Goal: Task Accomplishment & Management: Manage account settings

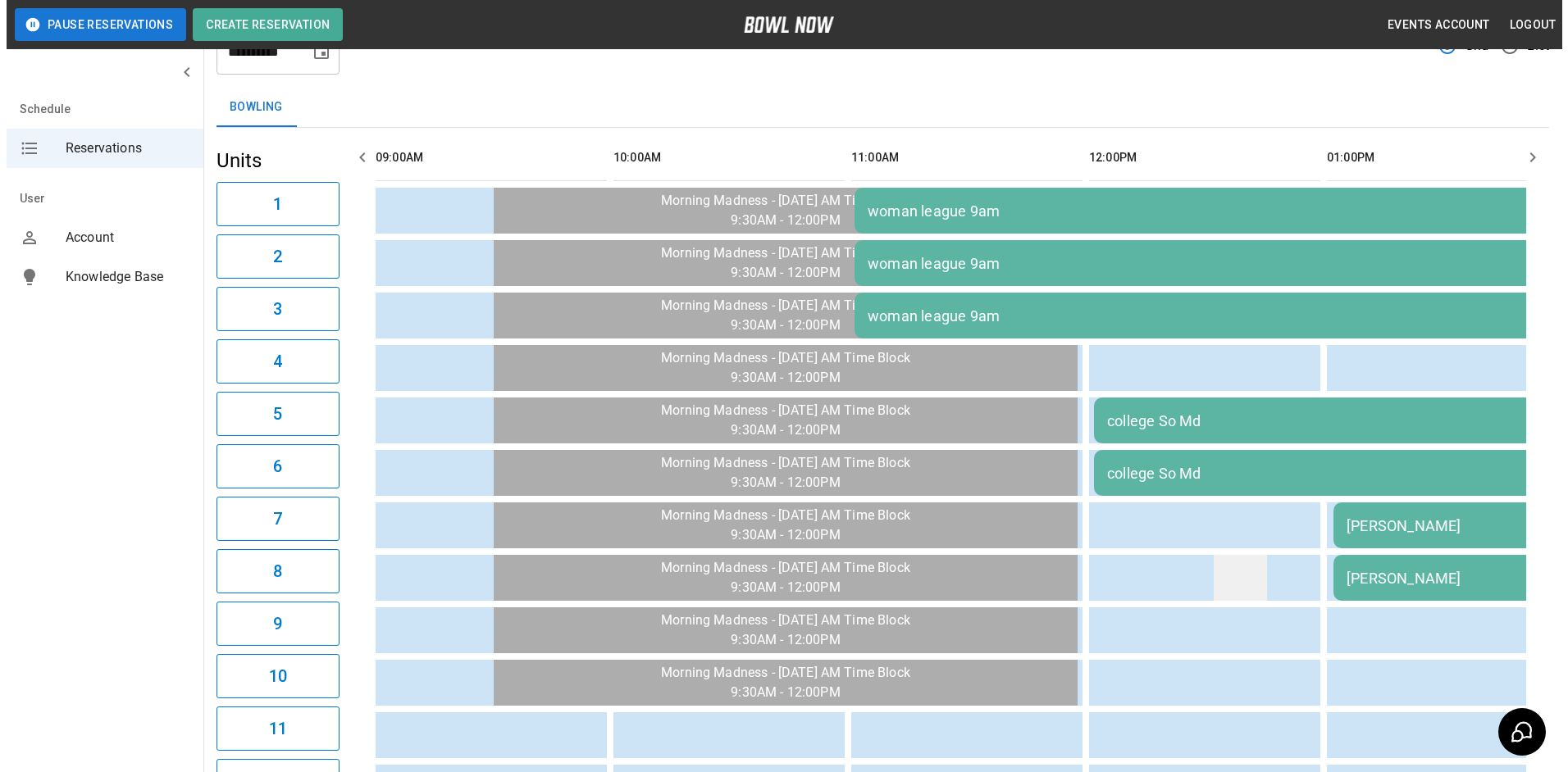
scroll to position [164, 0]
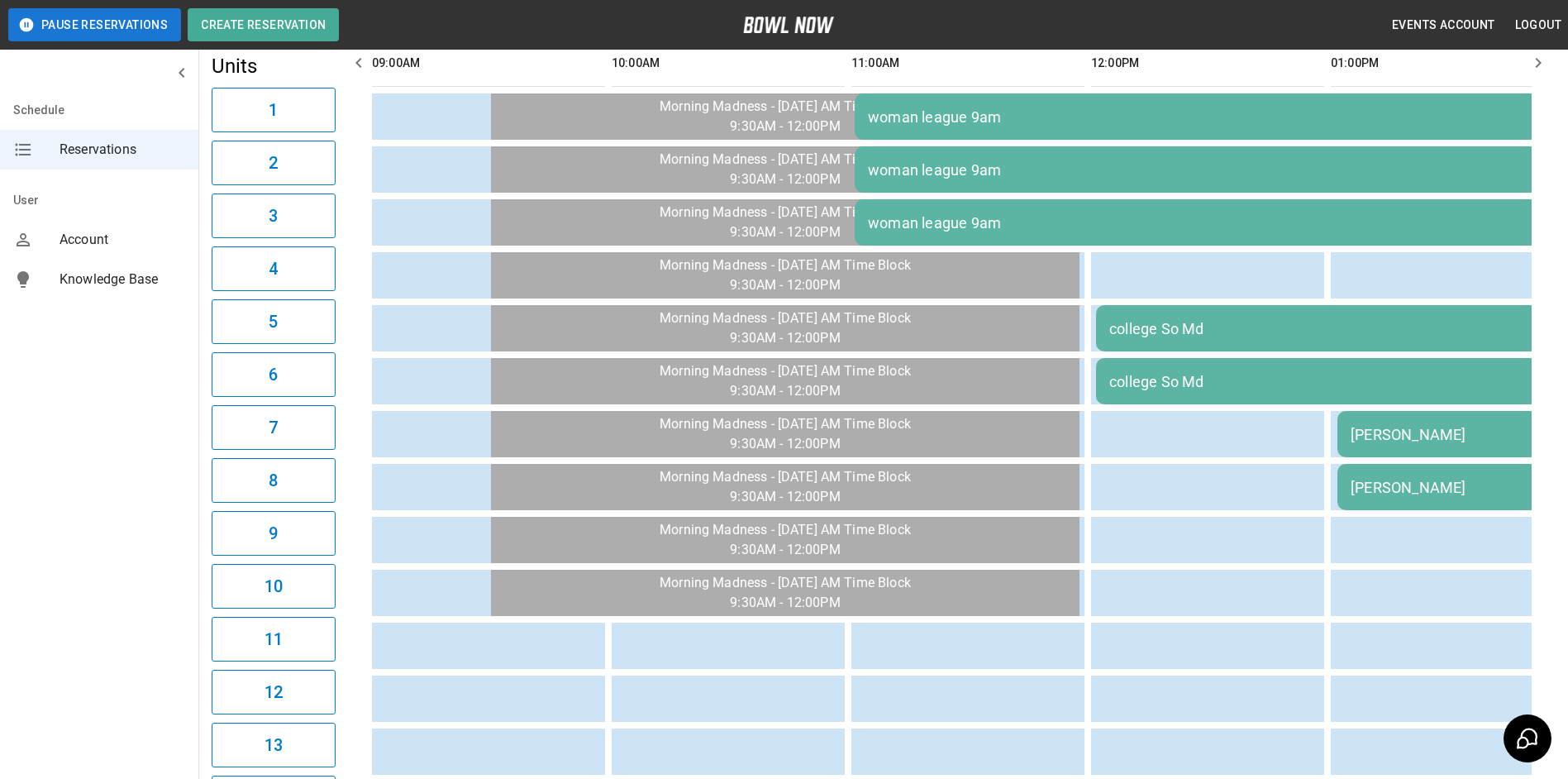
click at [1417, 427] on div "[PERSON_NAME]" at bounding box center [1575, 434] width 450 height 17
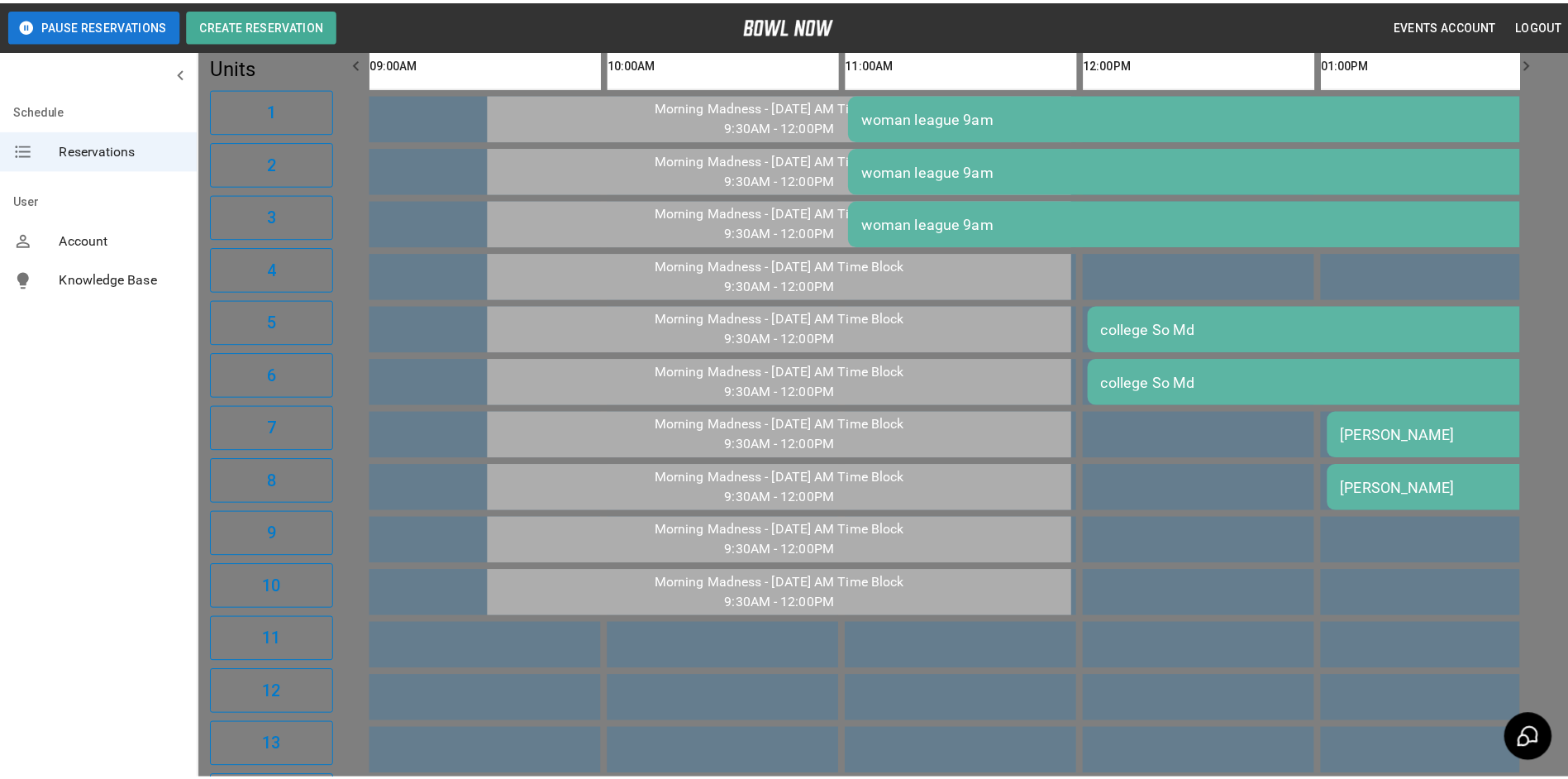
scroll to position [26, 0]
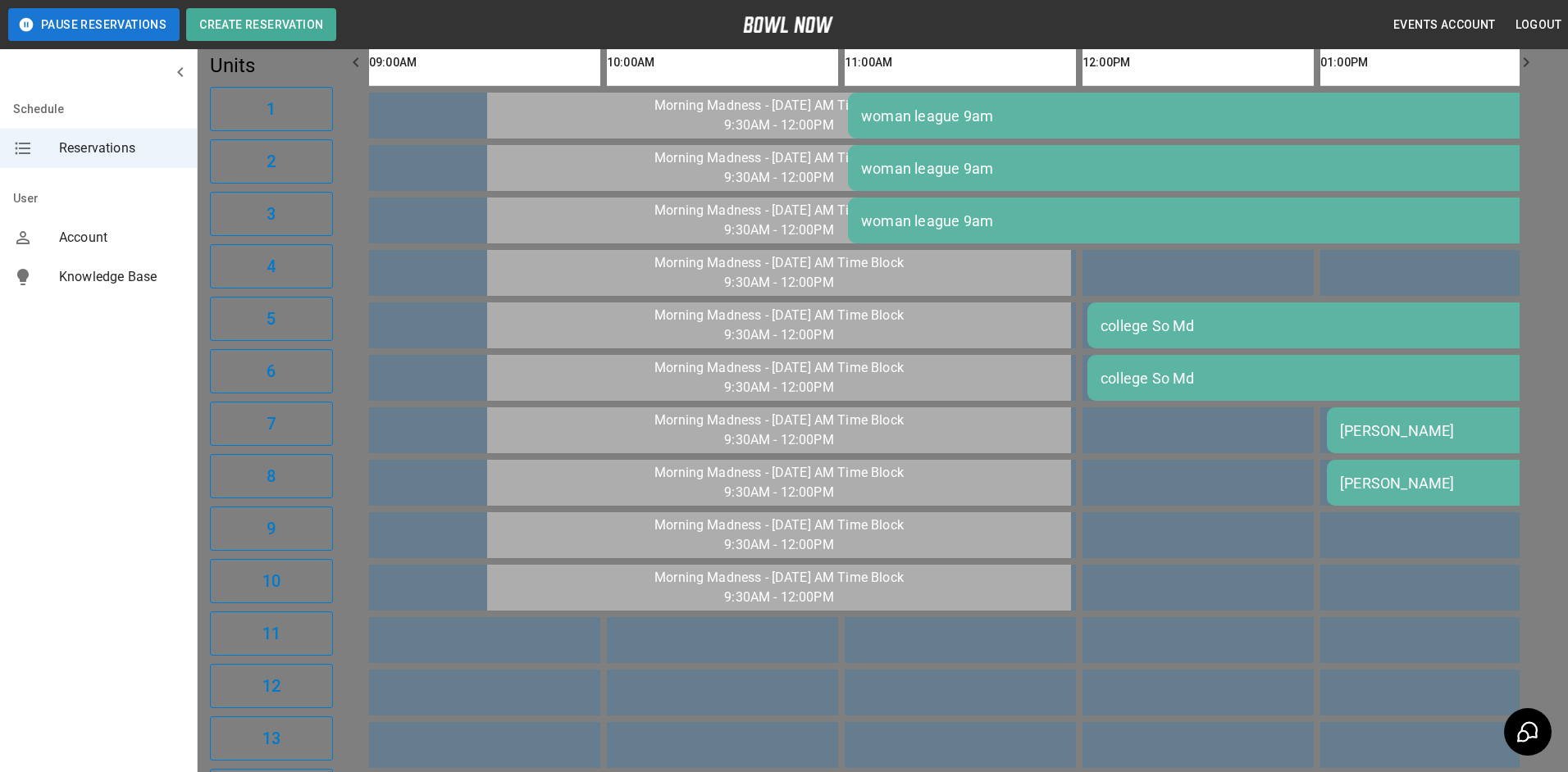
click at [1359, 478] on div at bounding box center [784, 386] width 1568 height 772
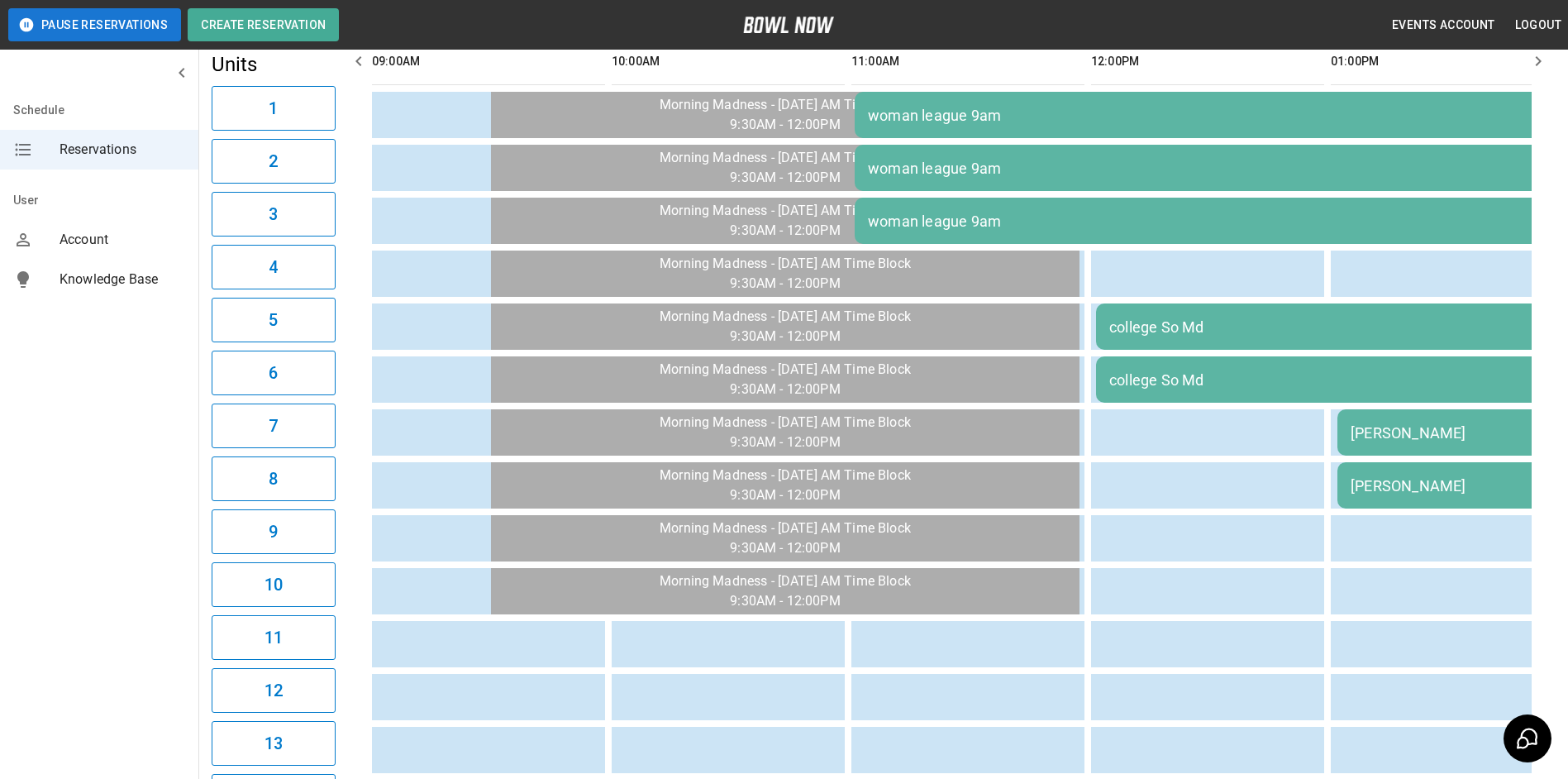
scroll to position [165, 0]
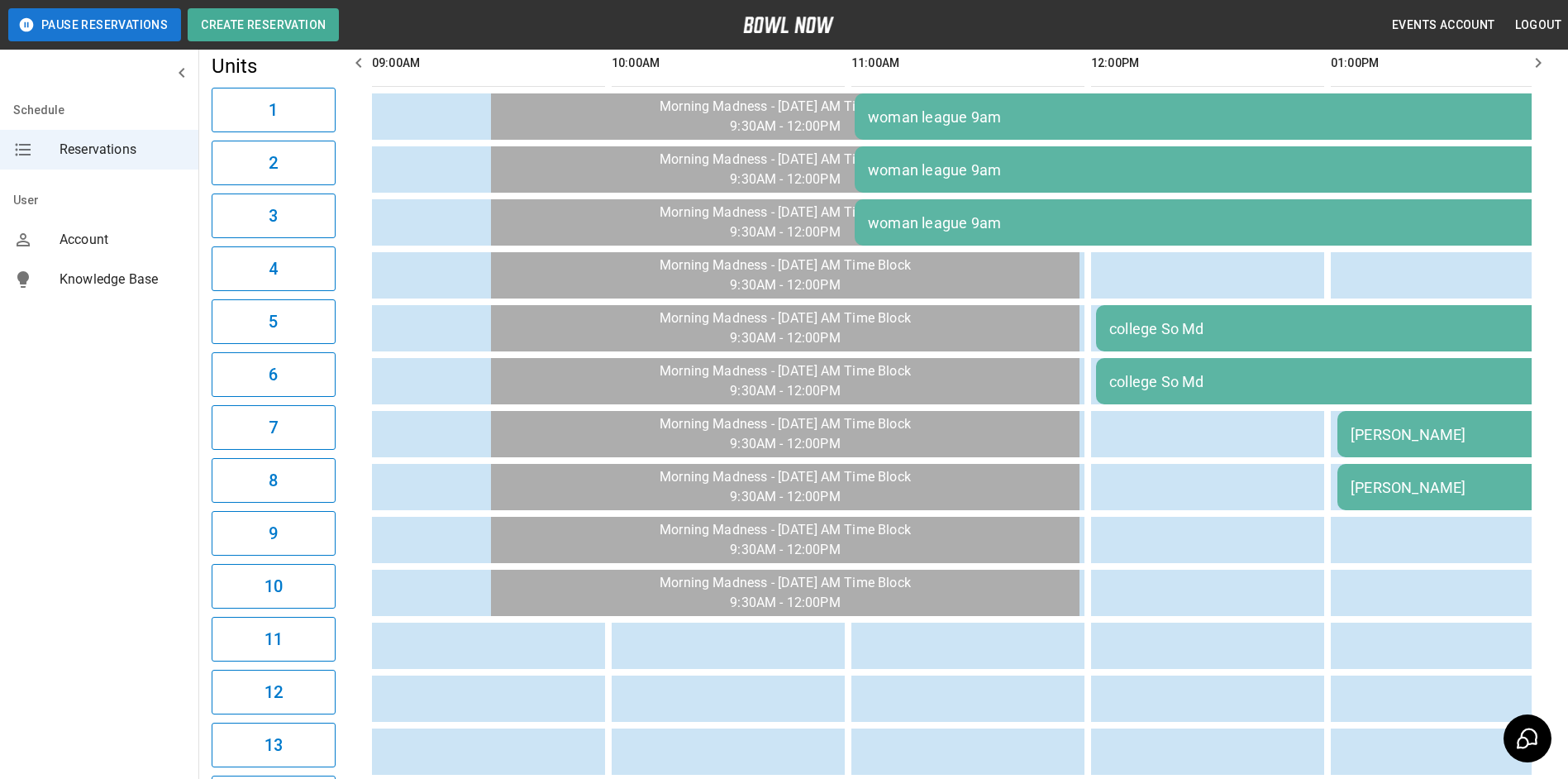
click at [1545, 60] on icon "button" at bounding box center [1538, 63] width 20 height 20
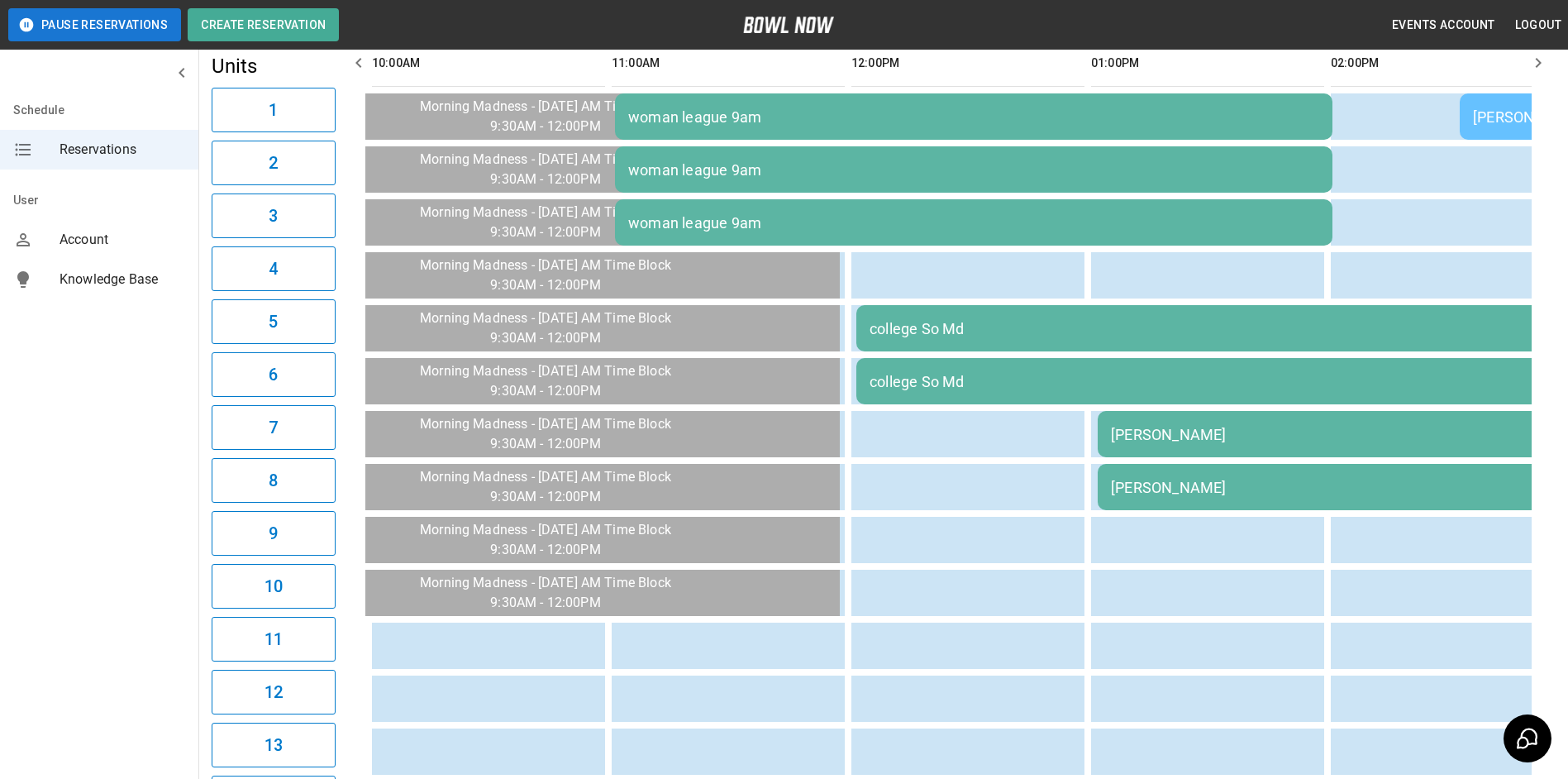
click at [1542, 60] on icon "button" at bounding box center [1538, 63] width 20 height 20
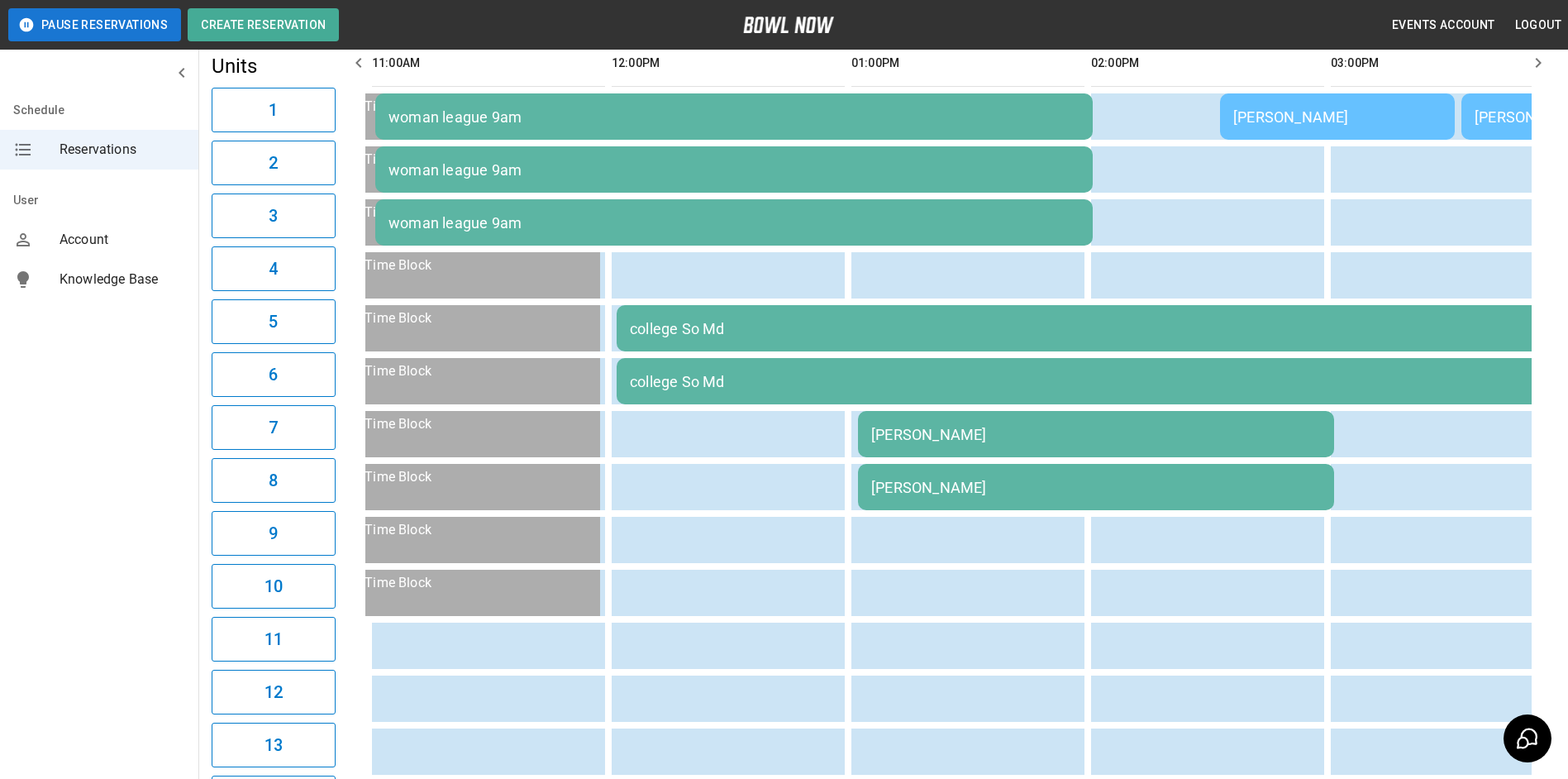
click at [1542, 60] on icon "button" at bounding box center [1538, 63] width 20 height 20
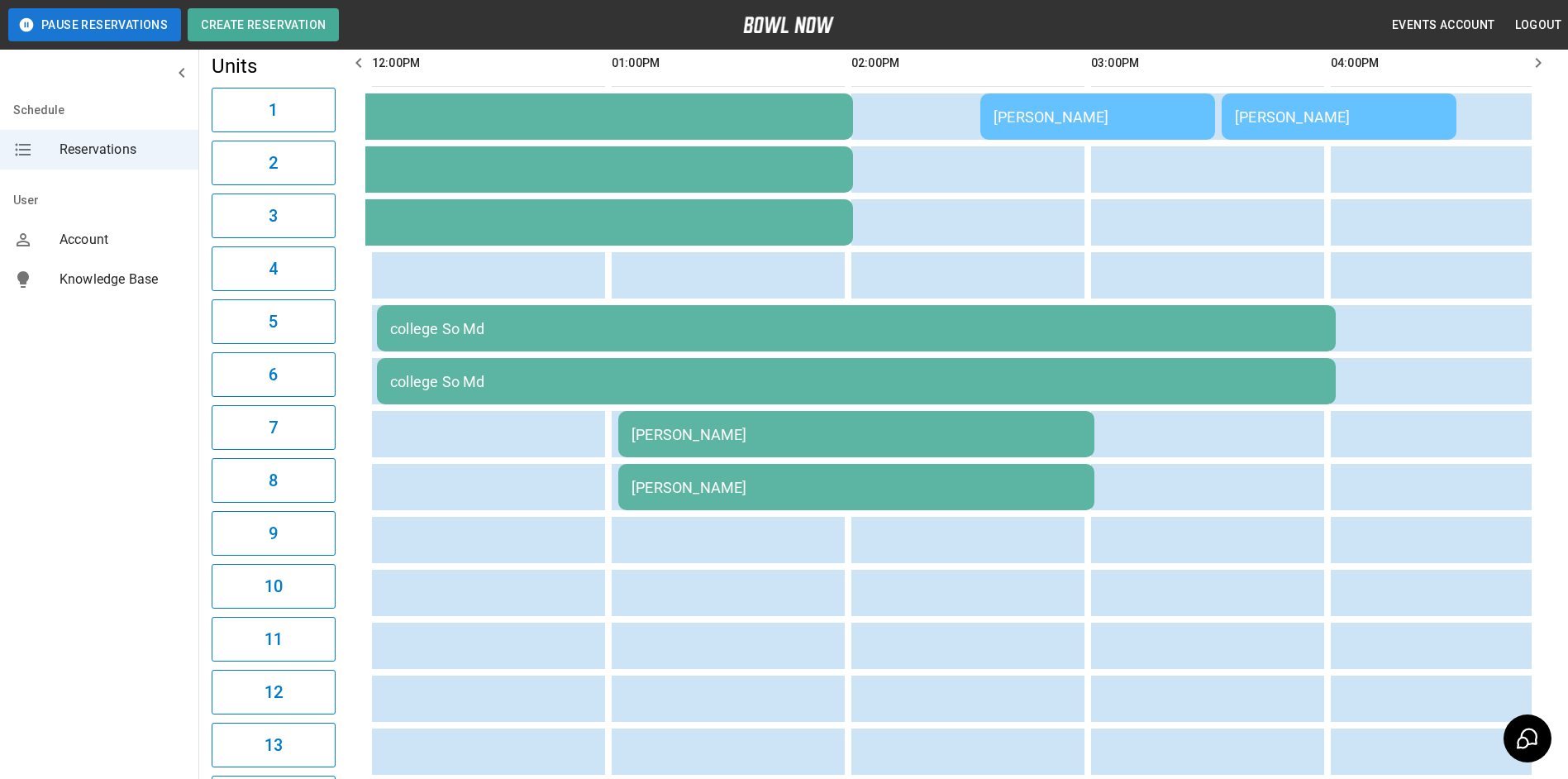
click at [1542, 60] on icon "button" at bounding box center [1538, 63] width 20 height 20
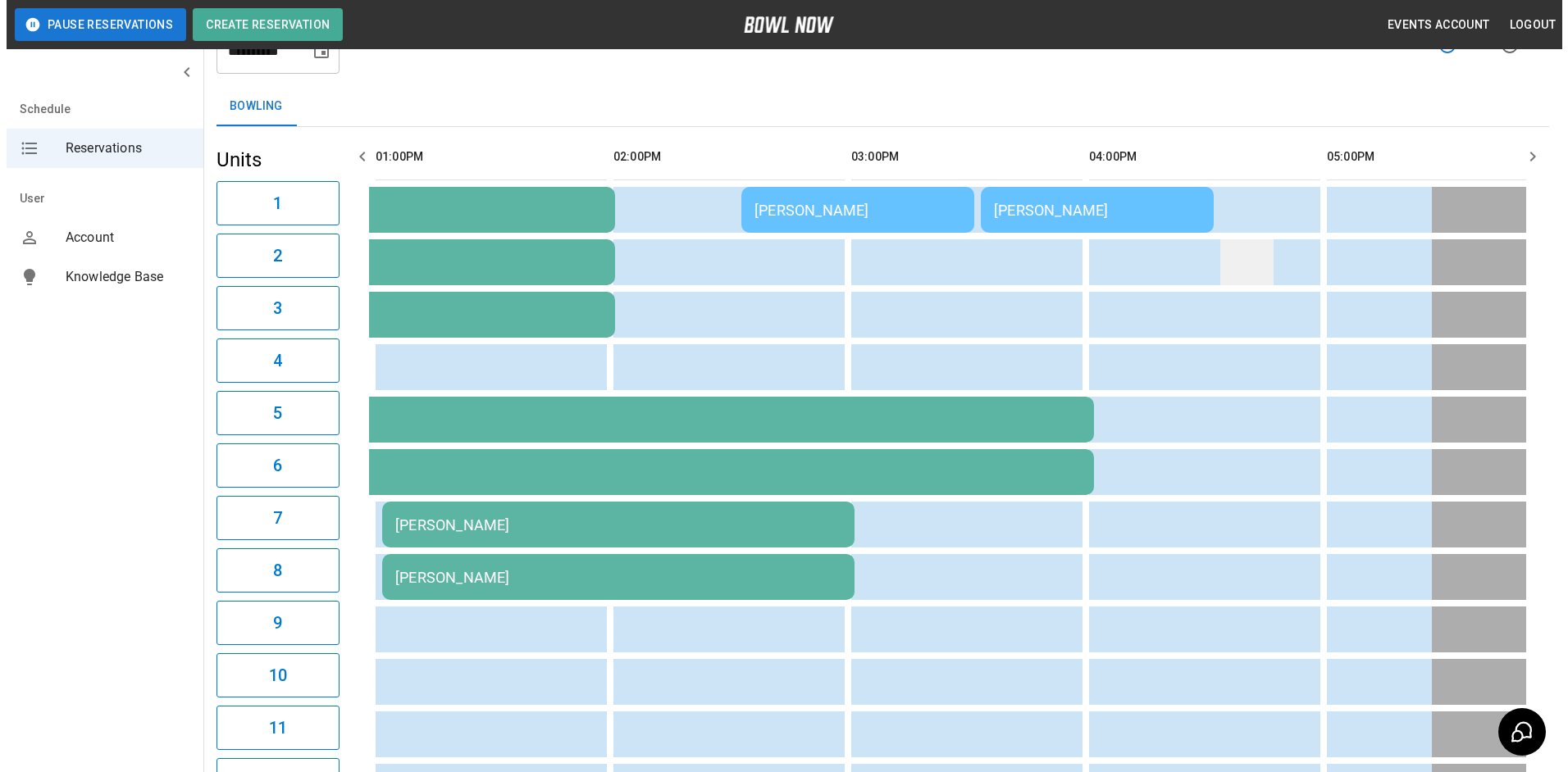
scroll to position [0, 0]
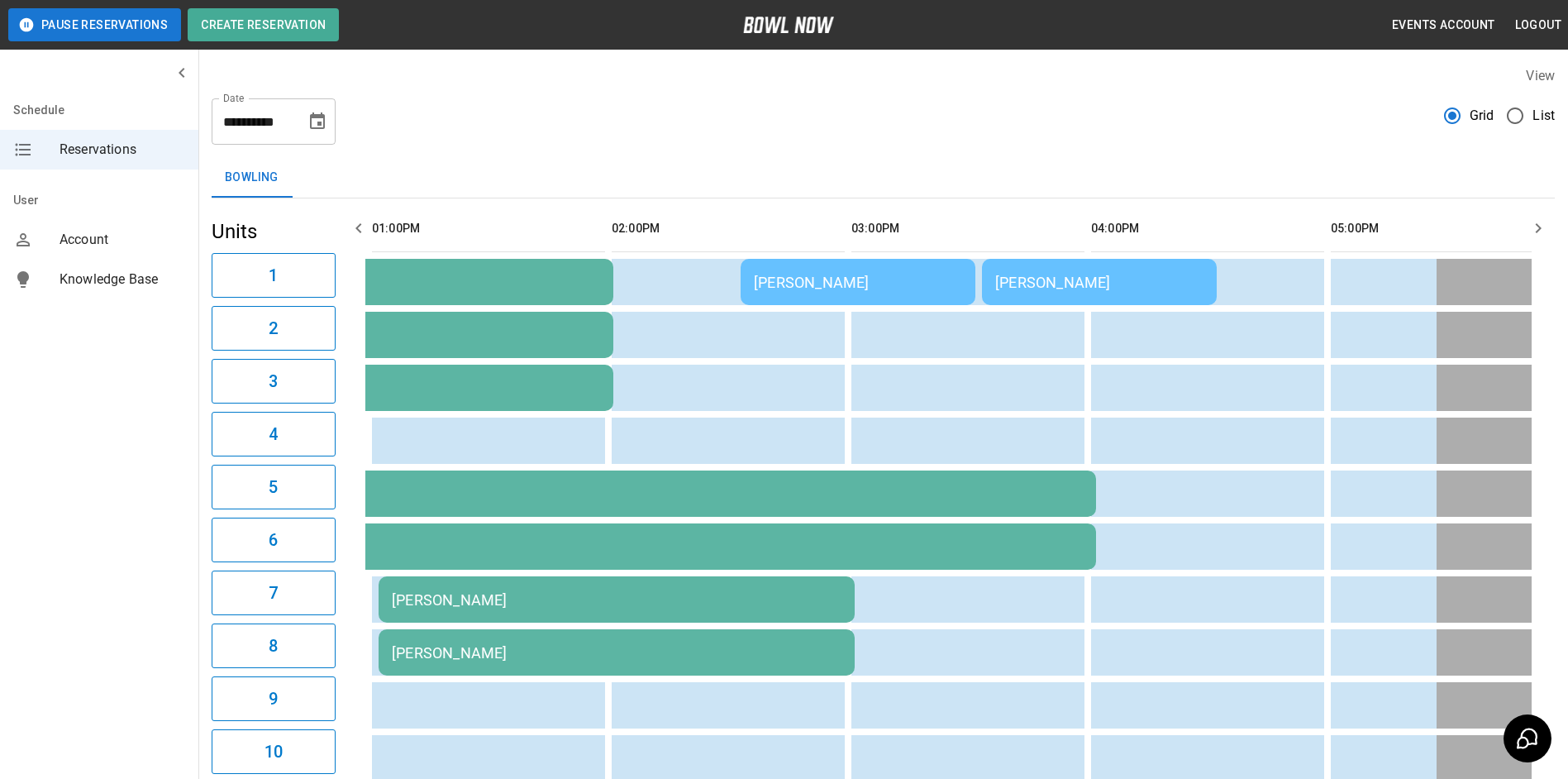
click at [863, 278] on div "[PERSON_NAME]" at bounding box center [858, 282] width 208 height 17
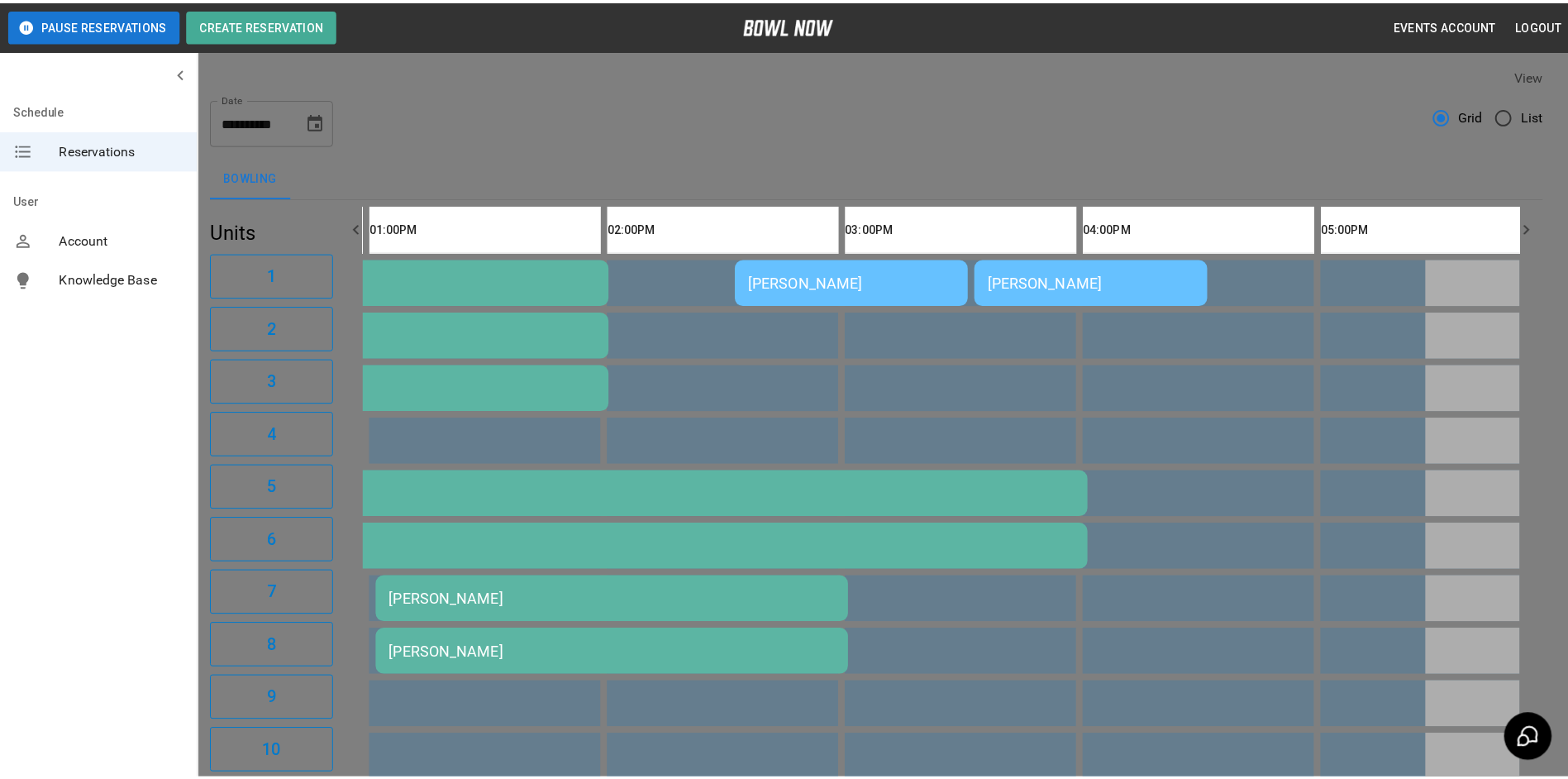
scroll to position [26, 0]
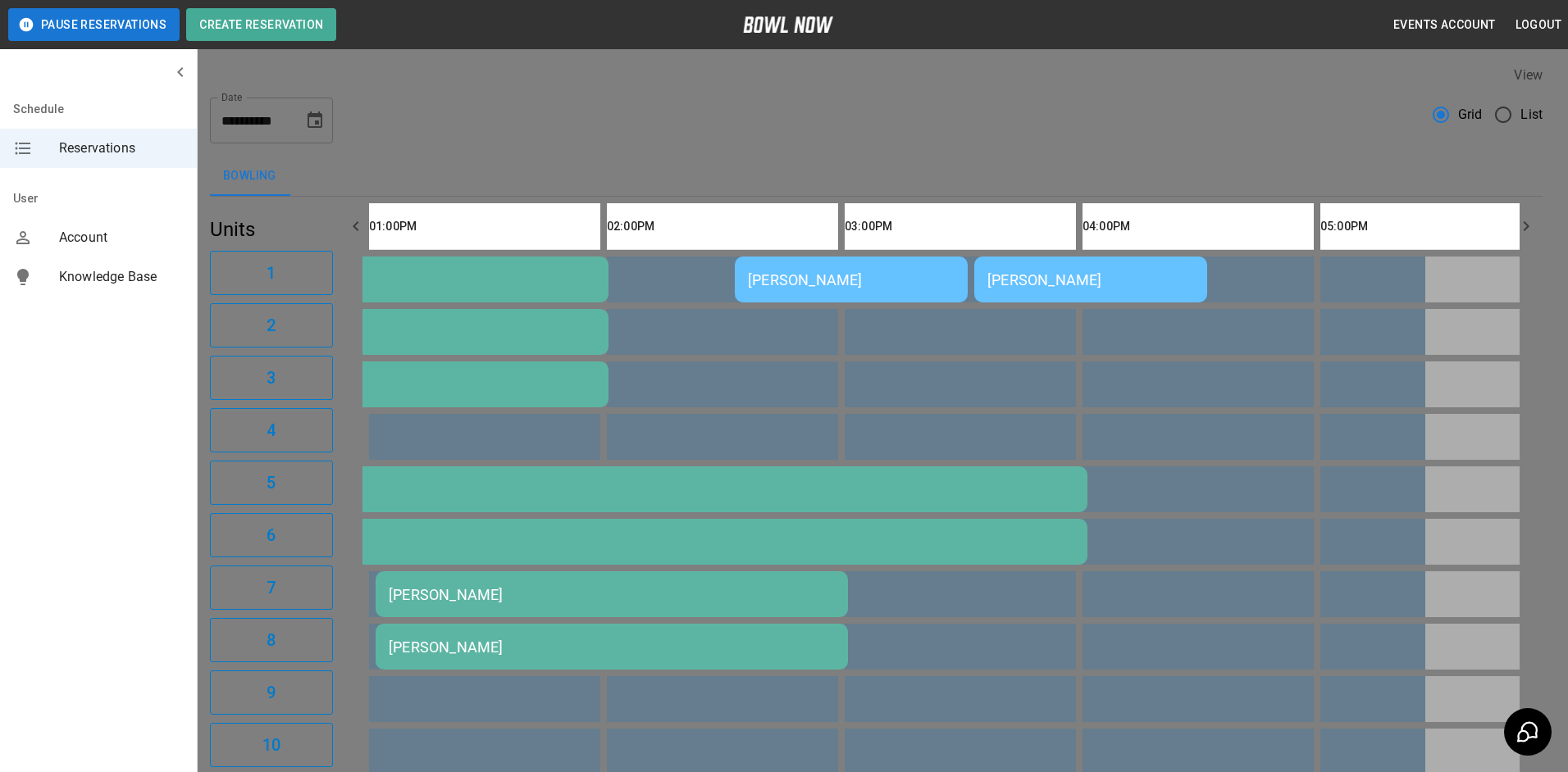
click at [1235, 98] on div at bounding box center [784, 386] width 1568 height 772
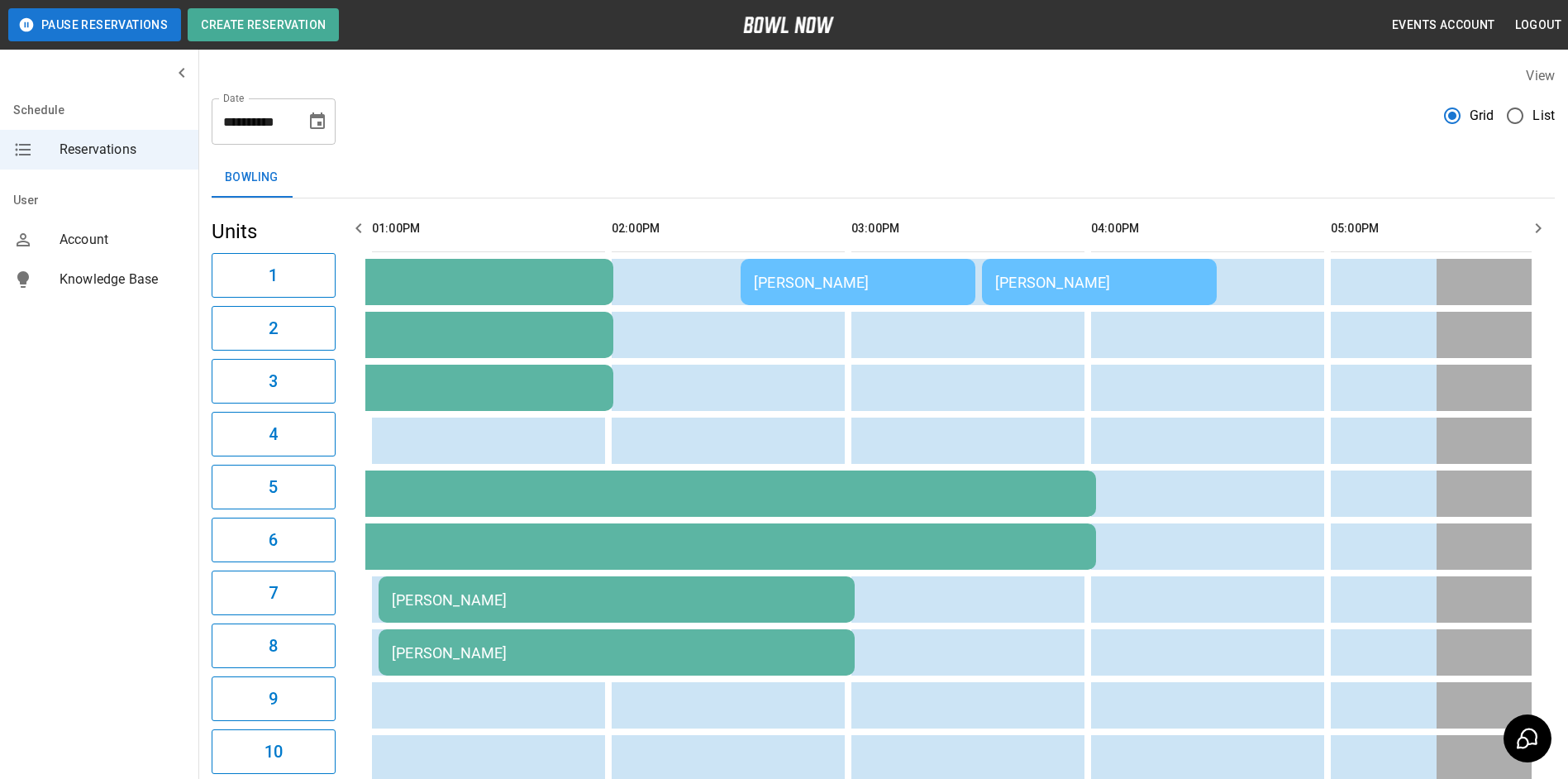
click at [358, 224] on icon "button" at bounding box center [359, 229] width 20 height 20
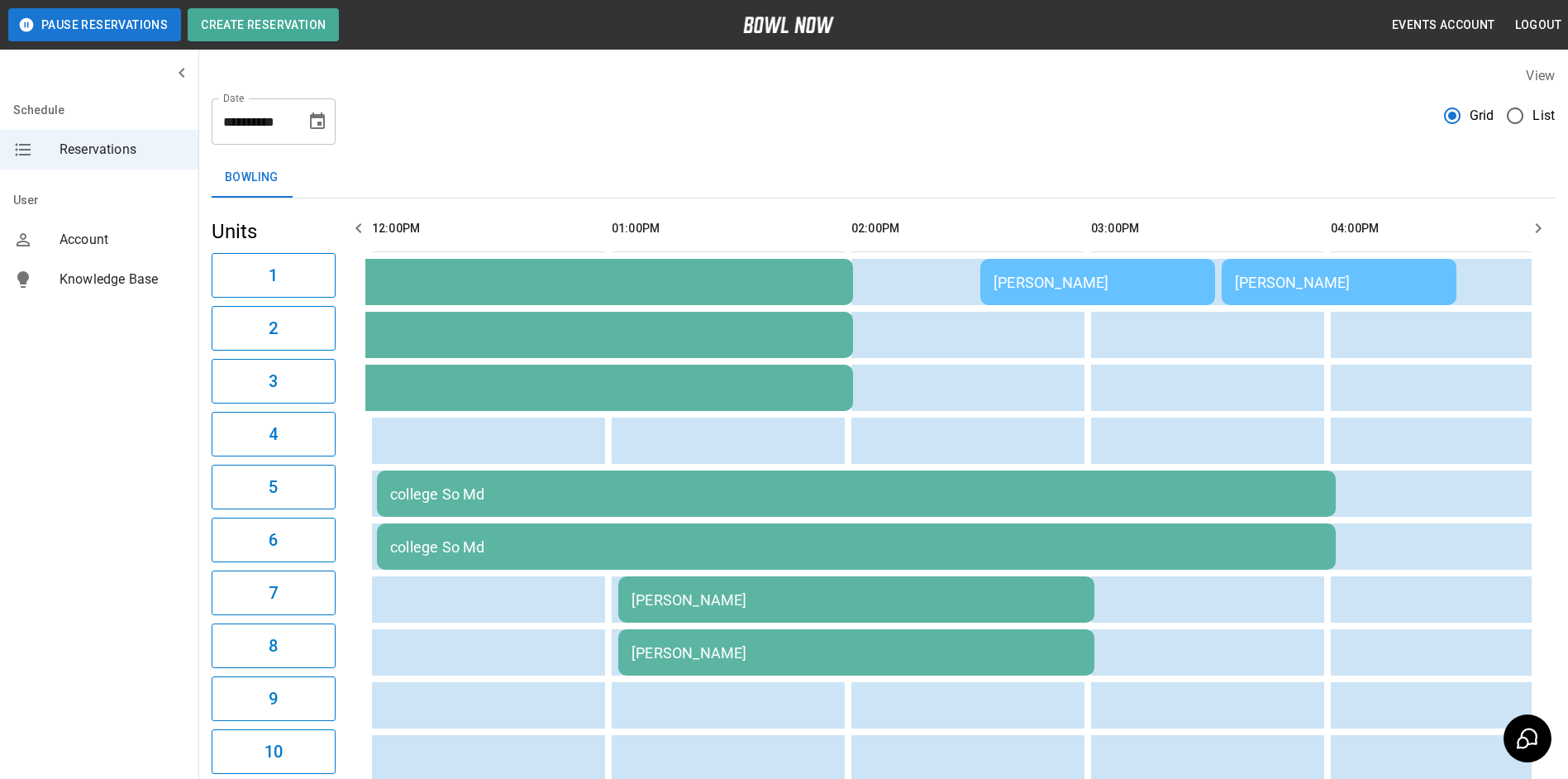
click at [358, 224] on icon "button" at bounding box center [359, 229] width 20 height 20
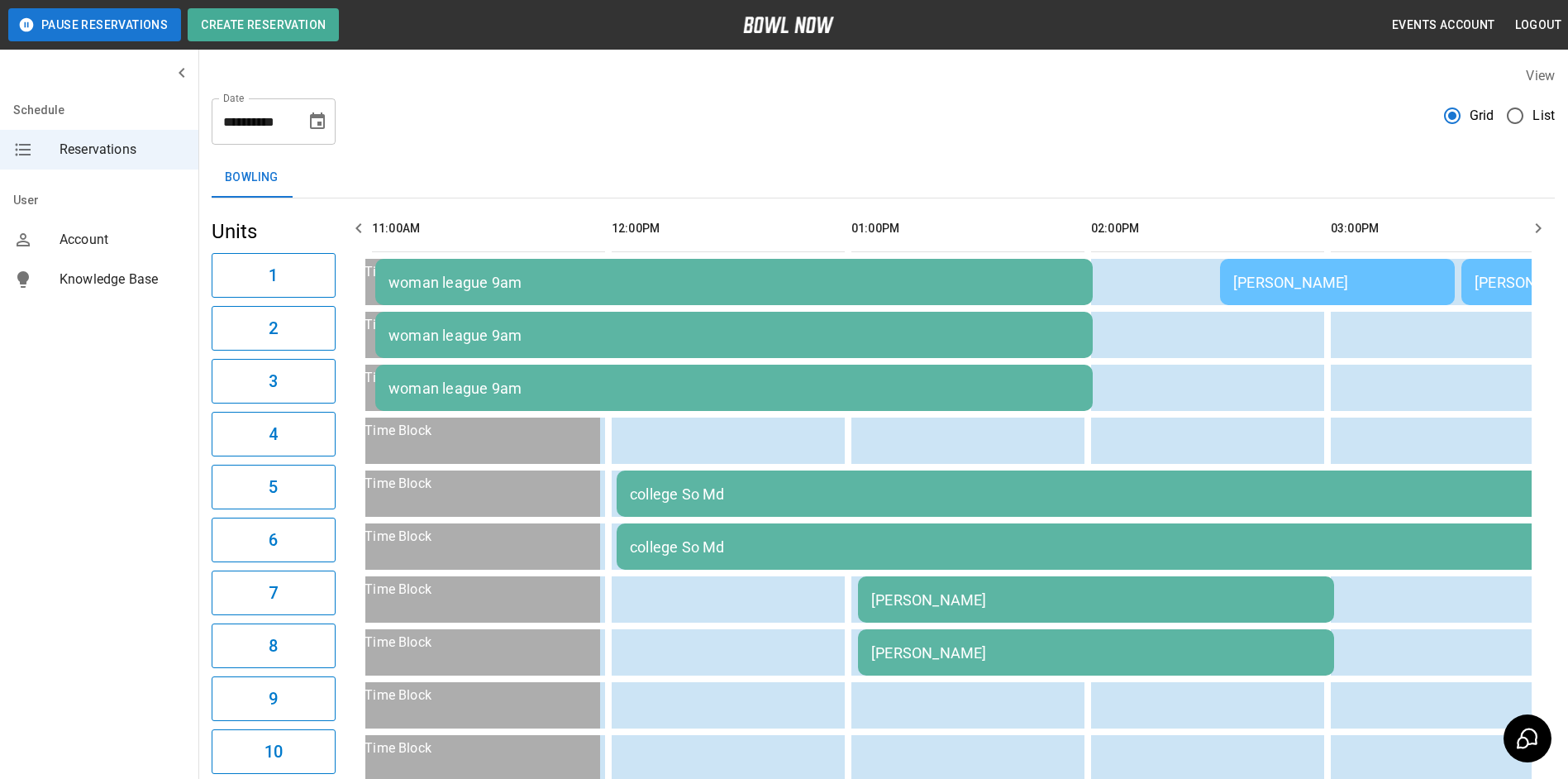
click at [358, 223] on icon "button" at bounding box center [359, 229] width 20 height 20
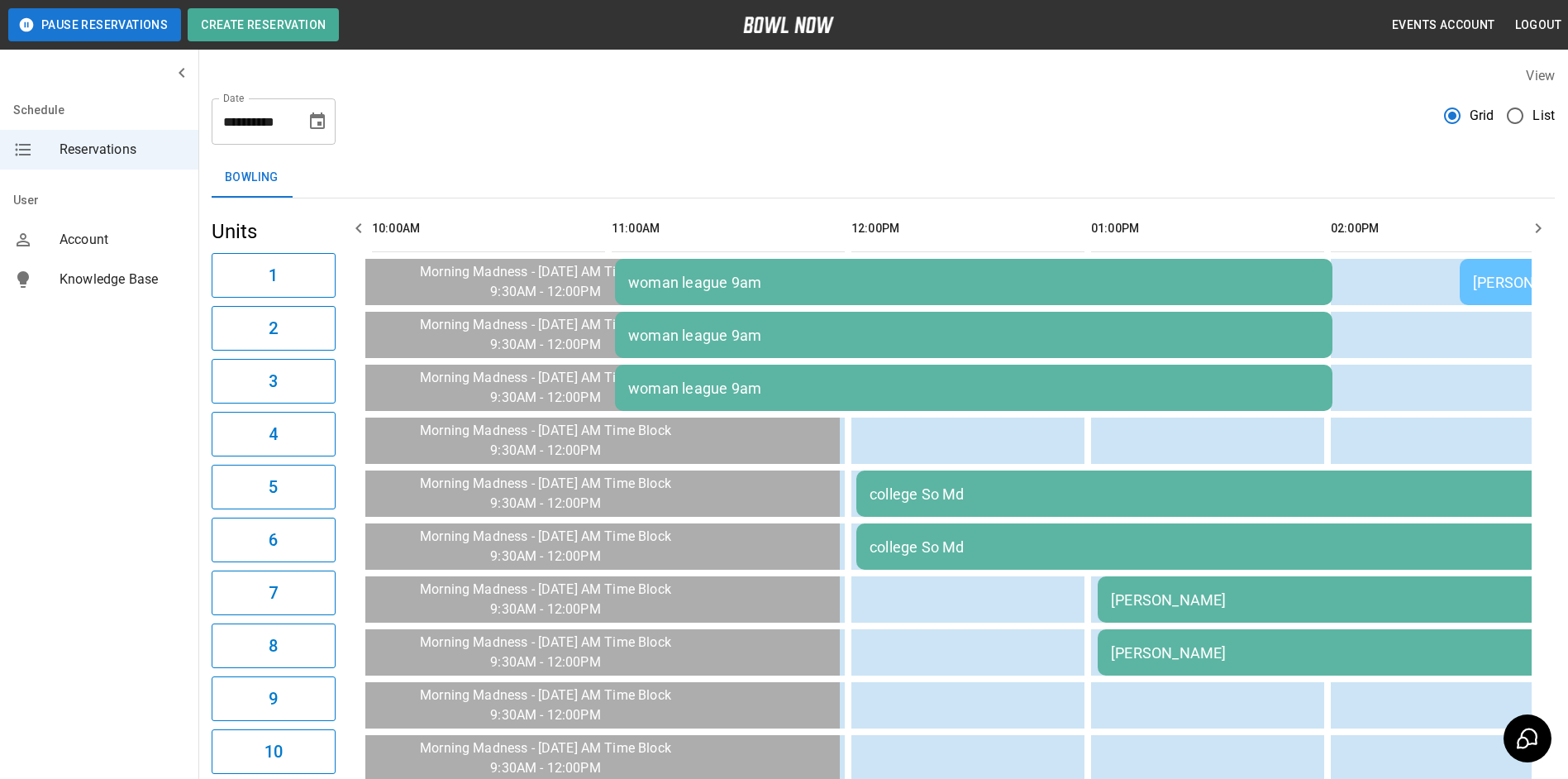
click at [358, 223] on icon "button" at bounding box center [359, 229] width 20 height 20
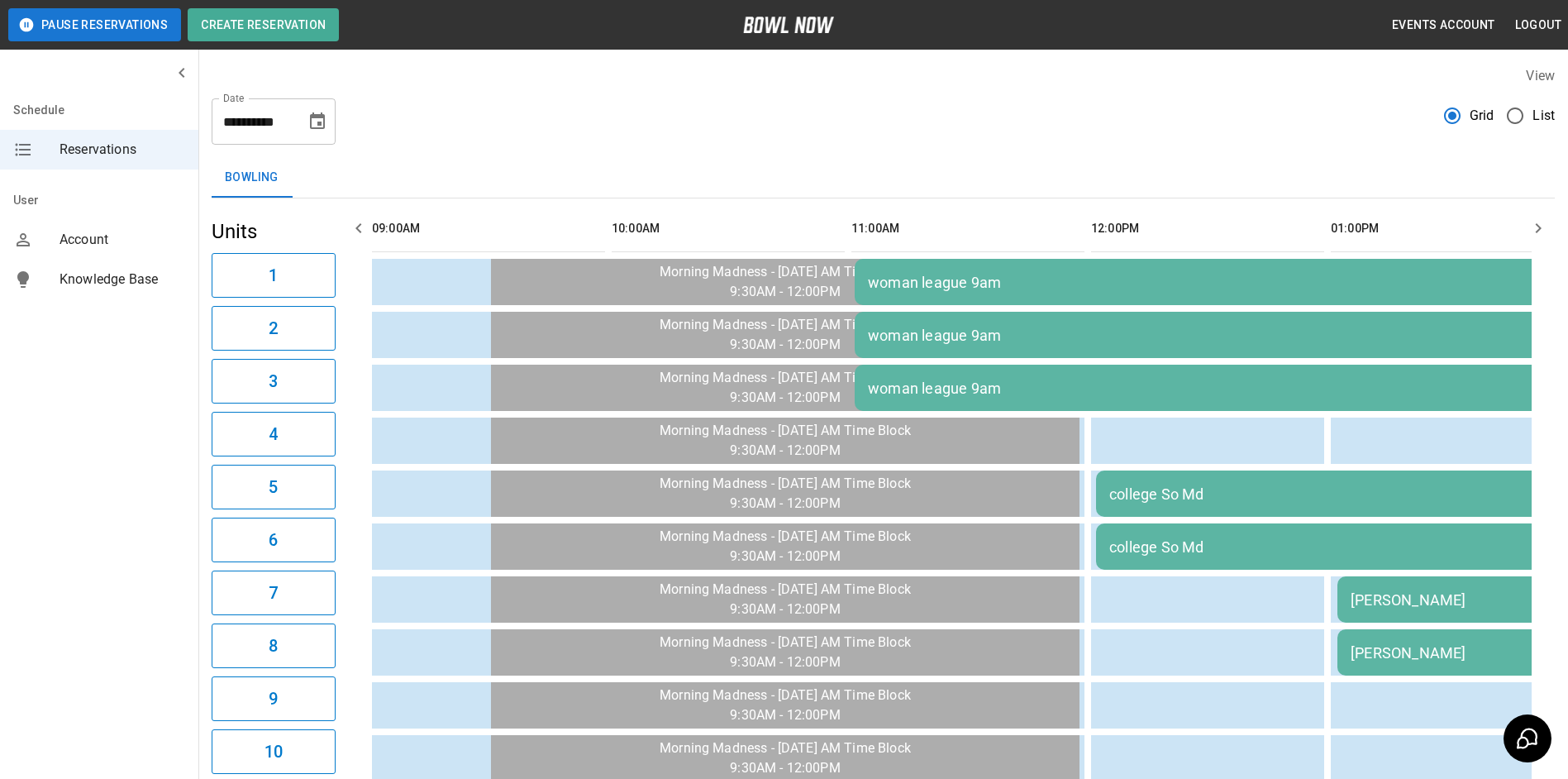
click at [1541, 227] on icon "button" at bounding box center [1538, 229] width 20 height 20
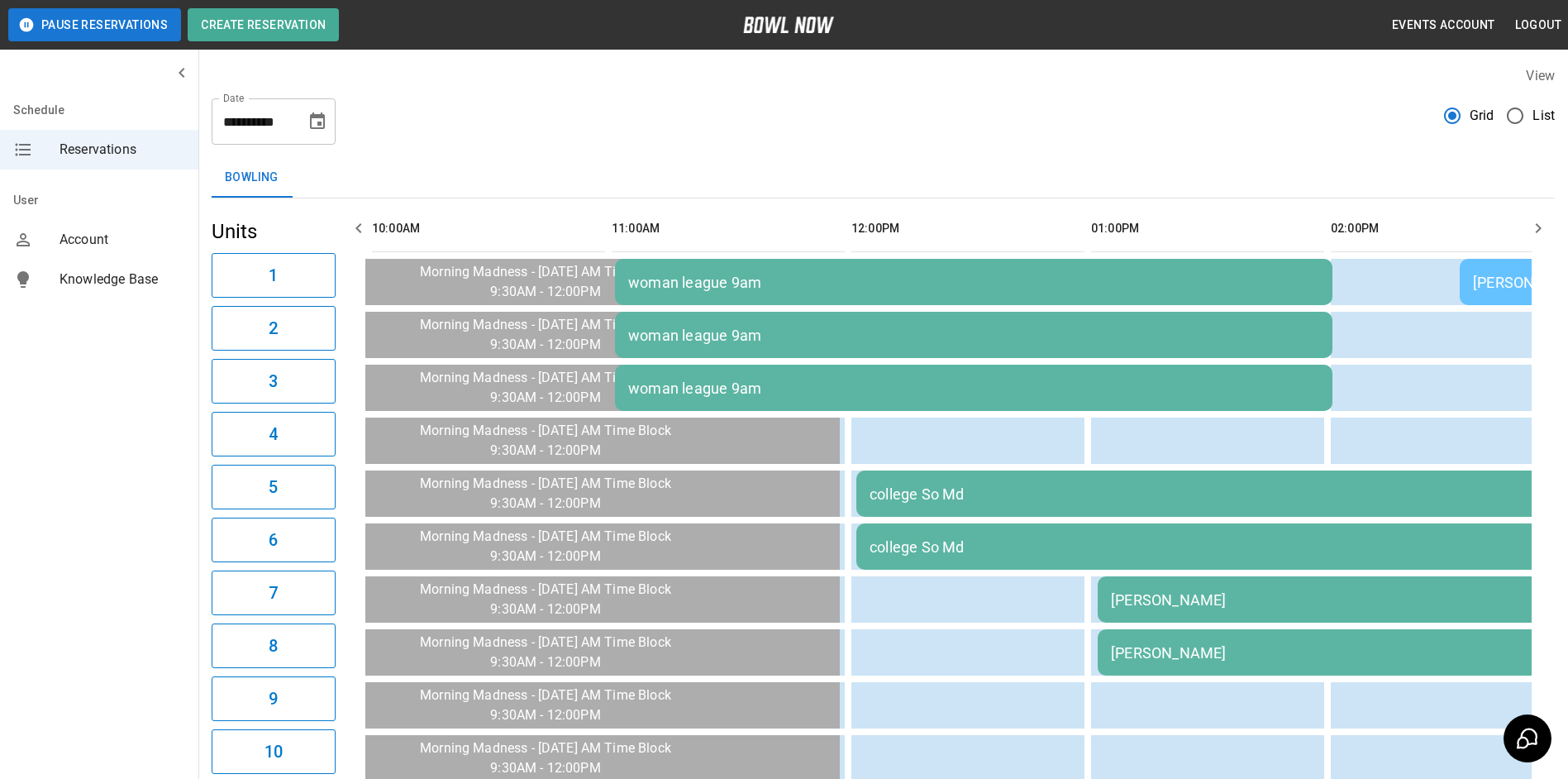
click at [1541, 227] on icon "button" at bounding box center [1538, 229] width 20 height 20
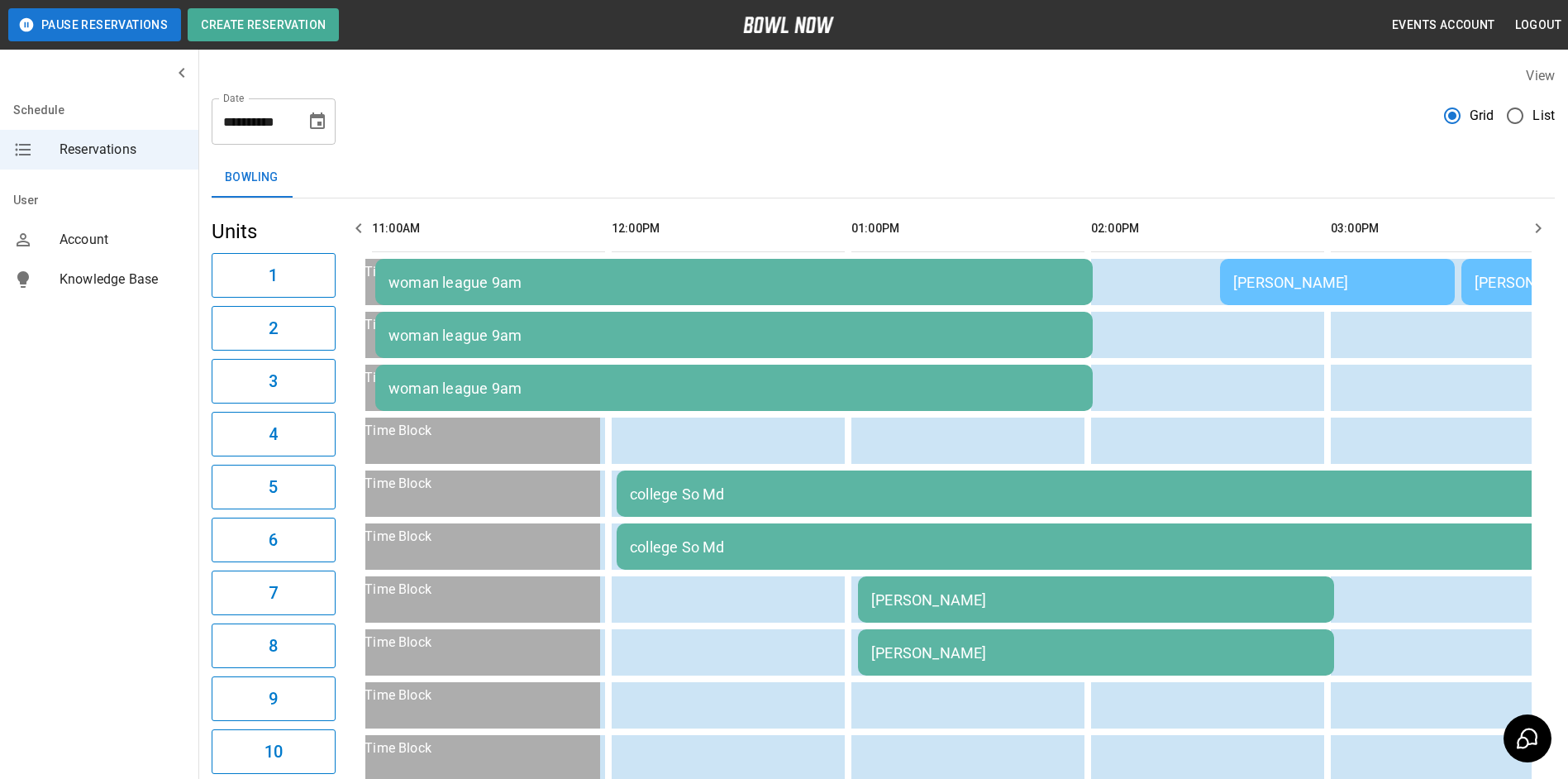
click at [361, 227] on icon "button" at bounding box center [359, 229] width 20 height 20
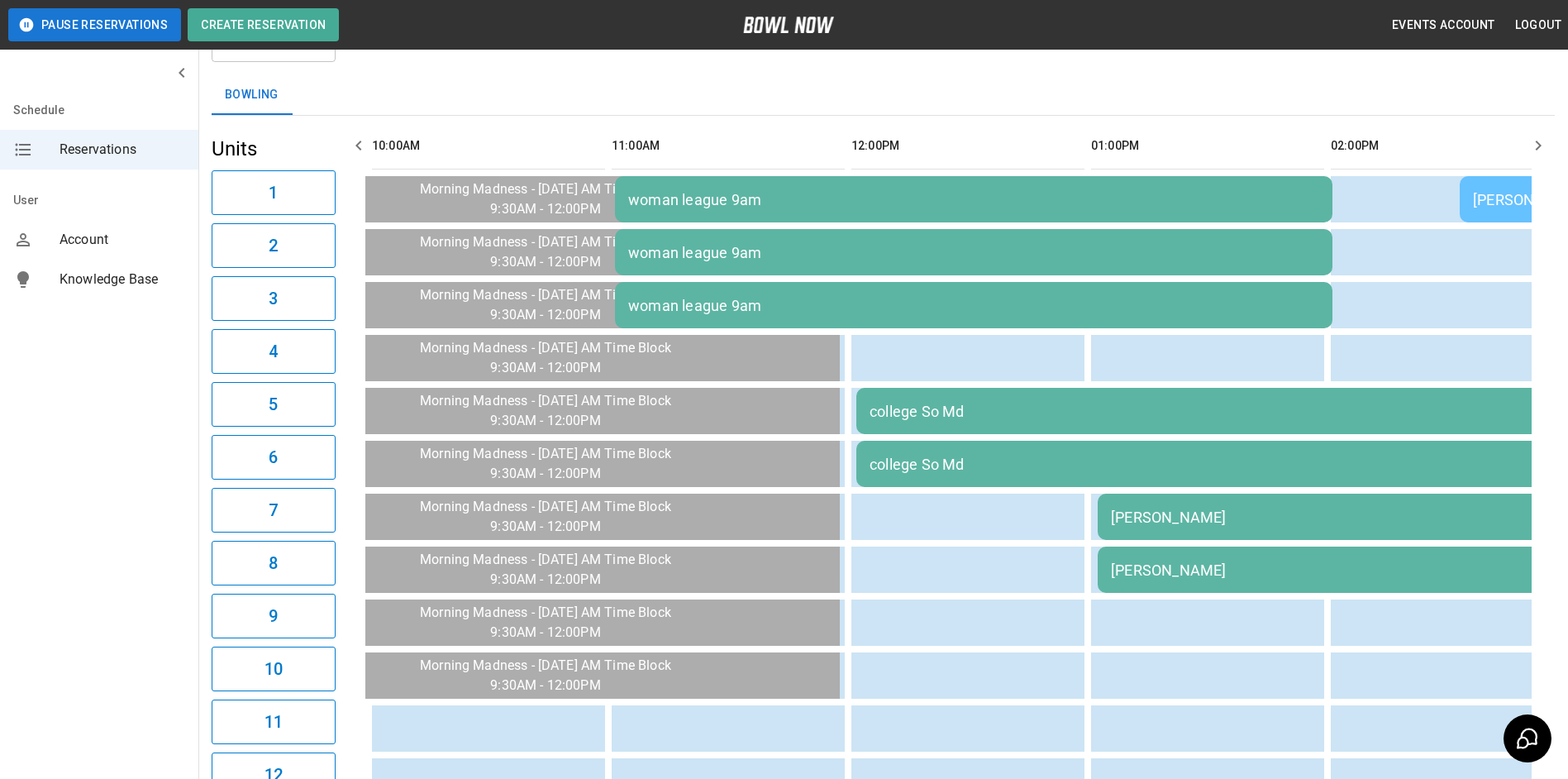
click at [1003, 200] on div "woman league 9am" at bounding box center [973, 200] width 692 height 17
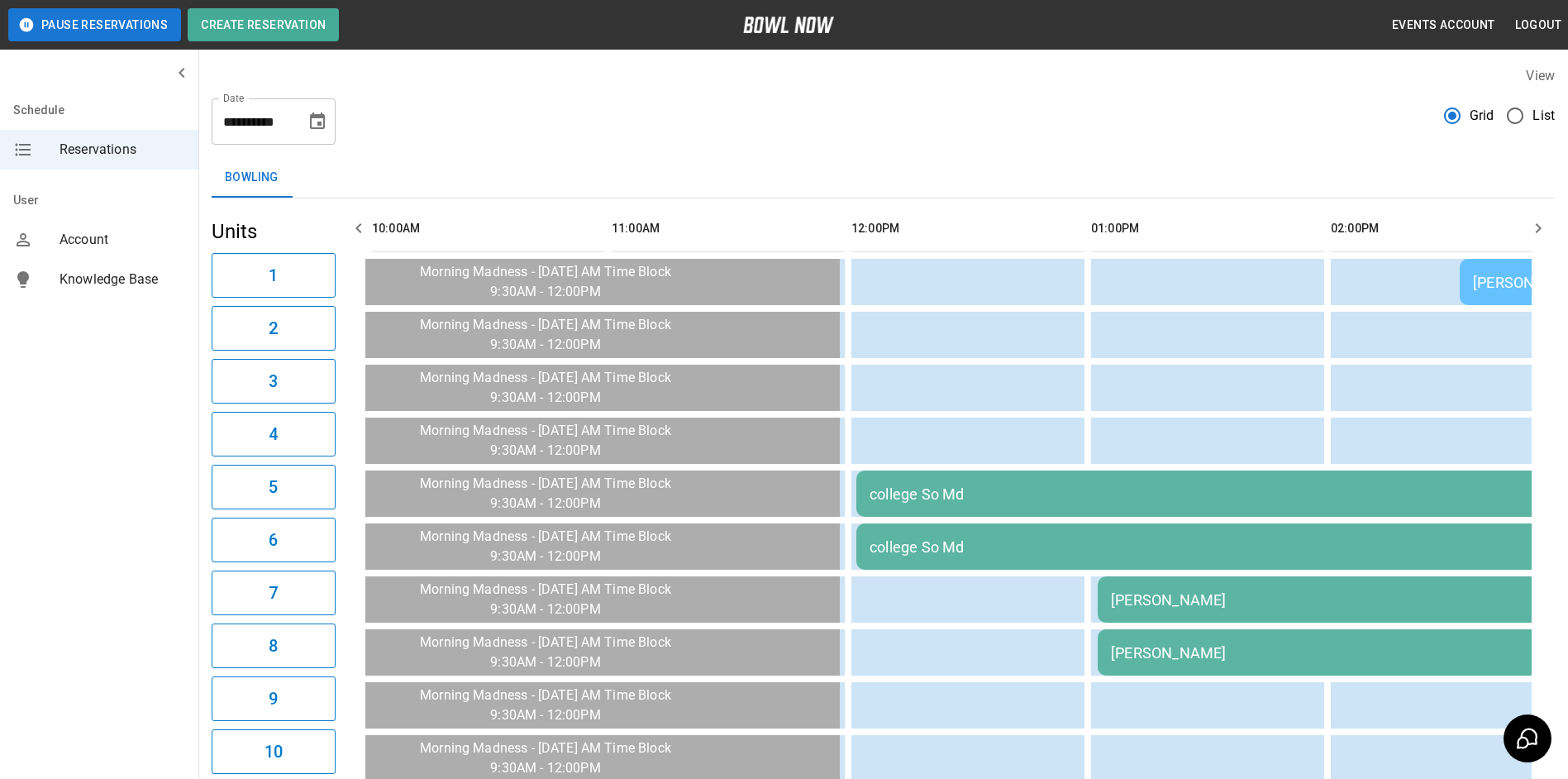
click at [360, 221] on icon "button" at bounding box center [359, 229] width 20 height 20
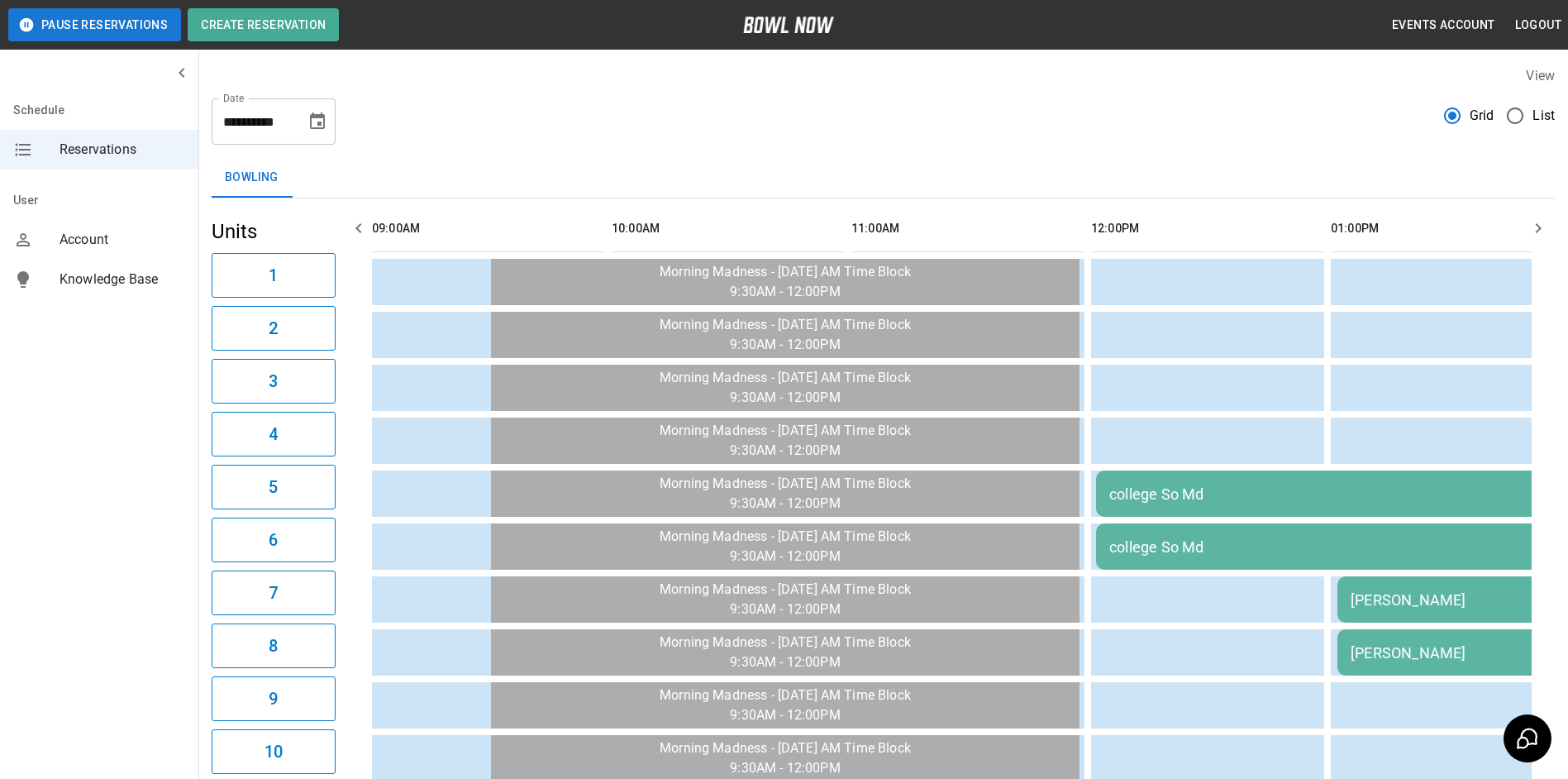
click at [360, 221] on icon "button" at bounding box center [359, 229] width 20 height 20
click at [1538, 239] on button "button" at bounding box center [1538, 228] width 33 height 33
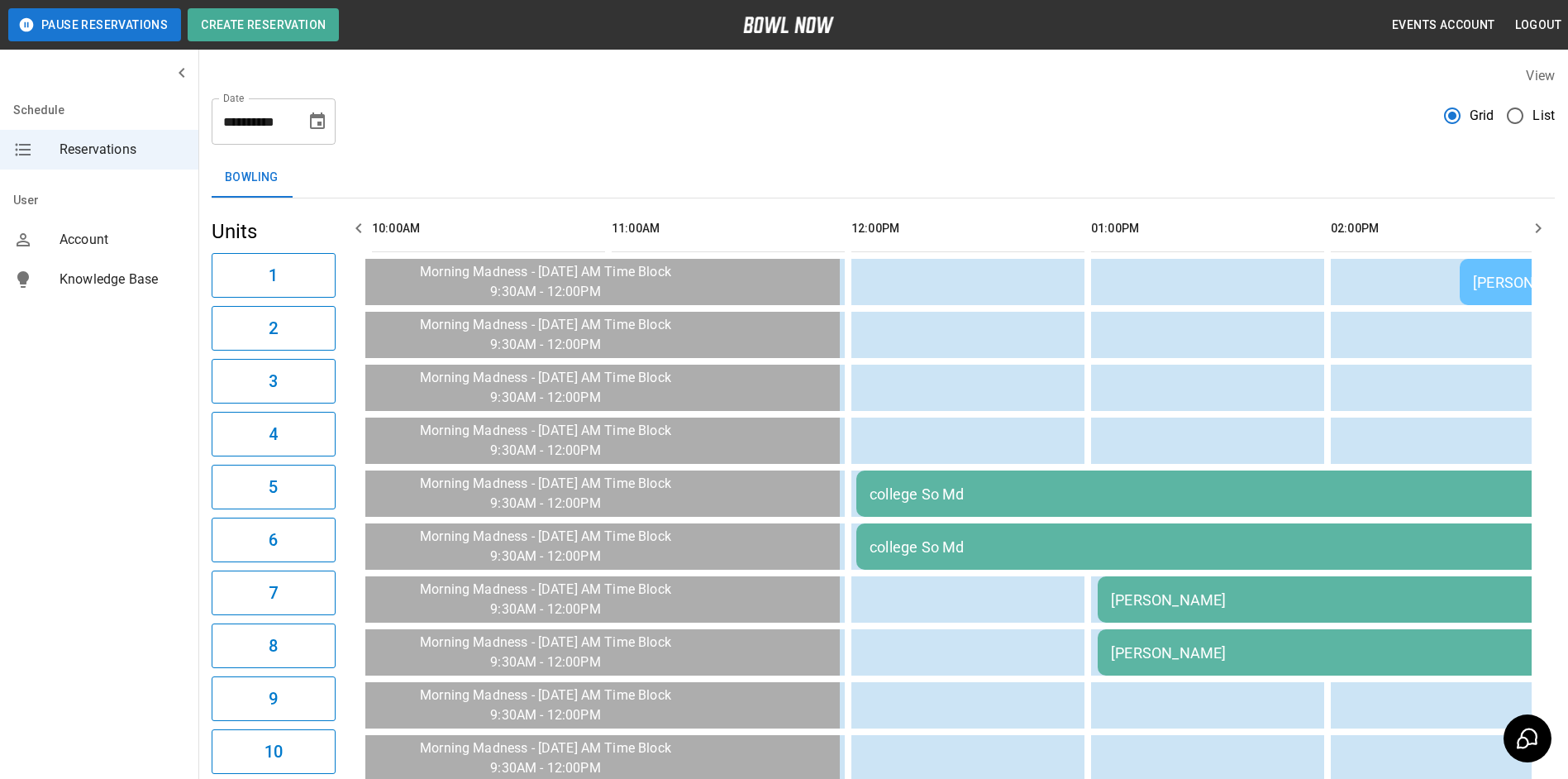
click at [1538, 239] on button "button" at bounding box center [1538, 228] width 33 height 33
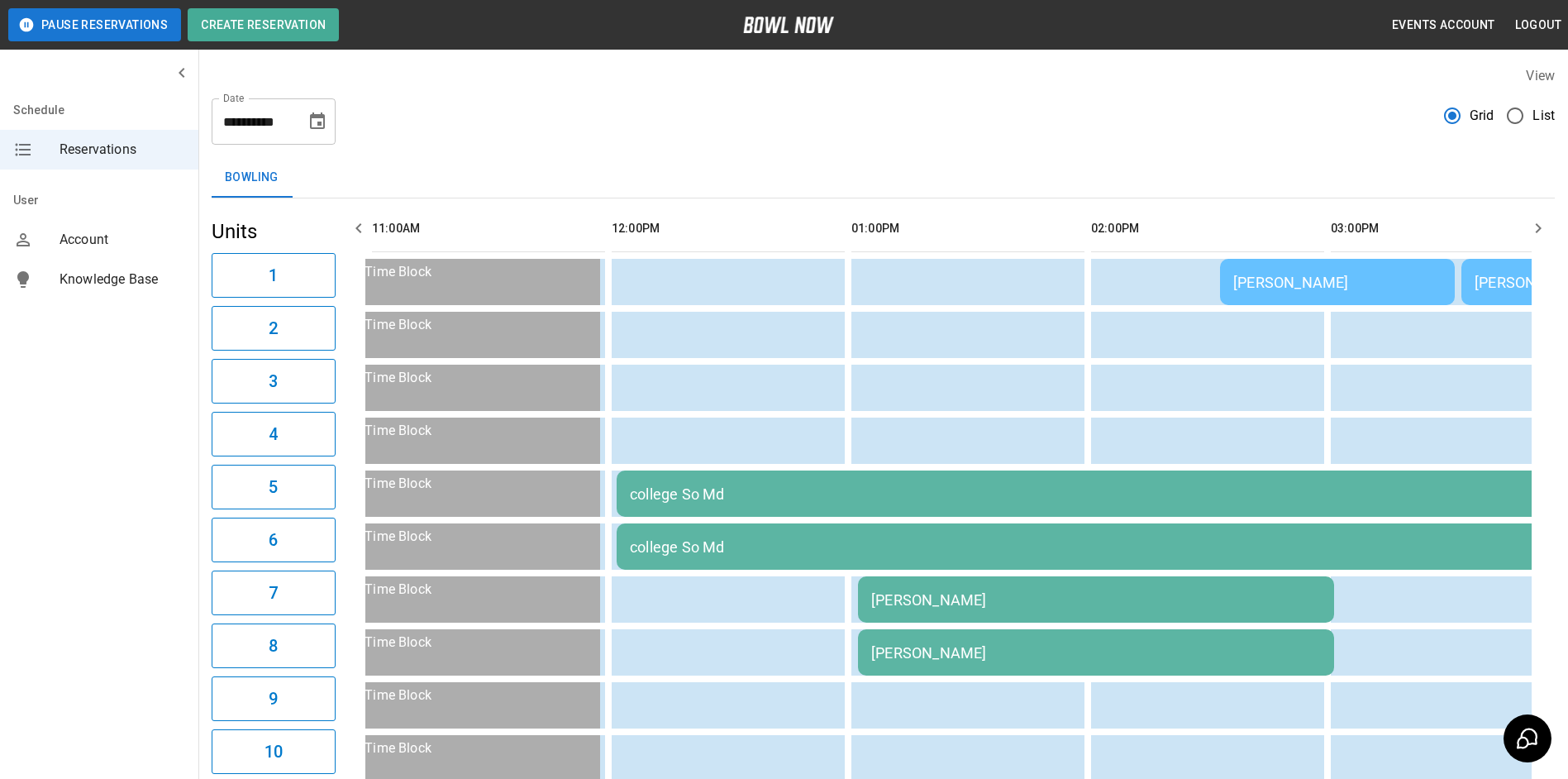
click at [1538, 239] on button "button" at bounding box center [1538, 228] width 33 height 33
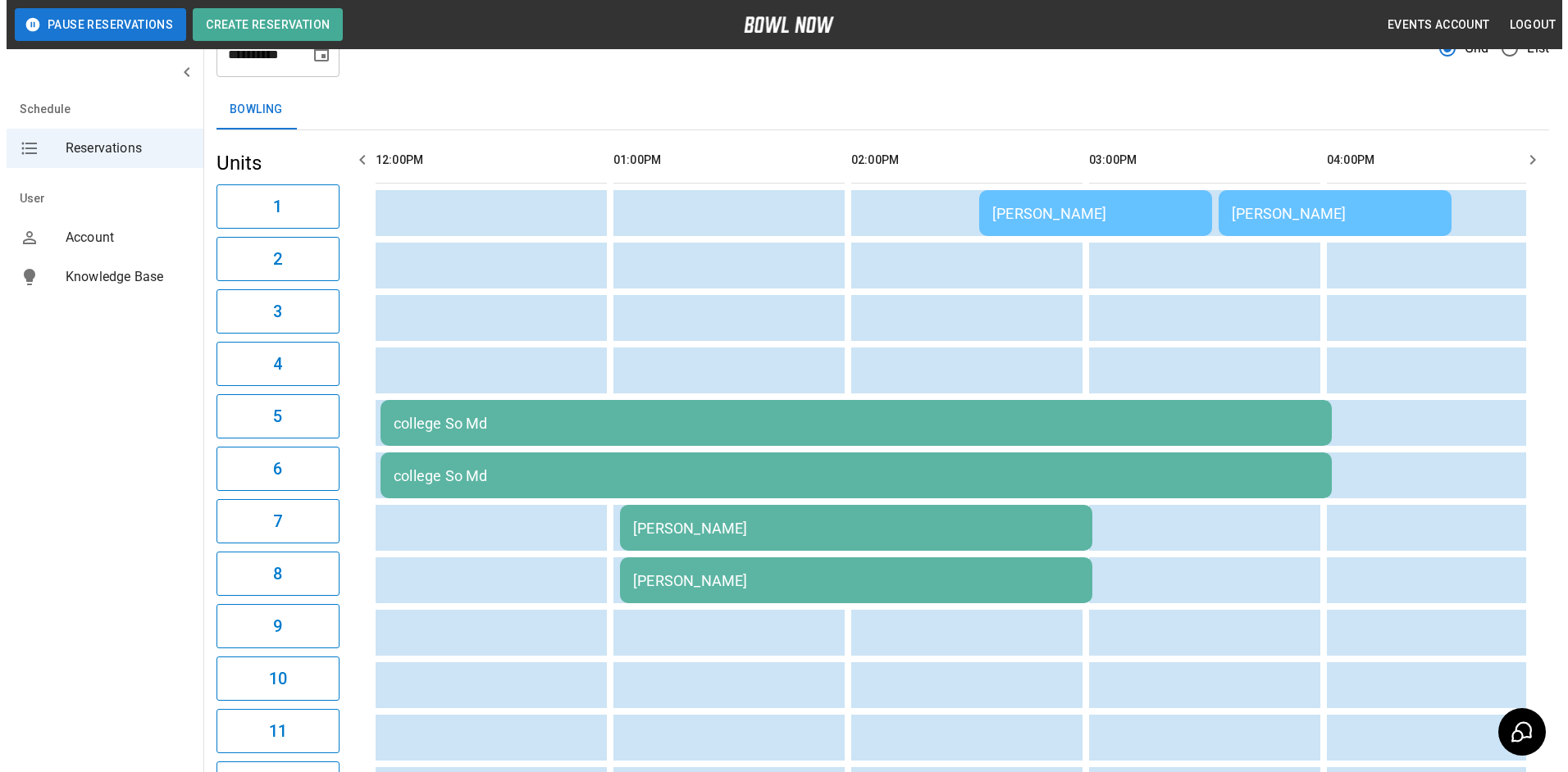
scroll to position [14, 0]
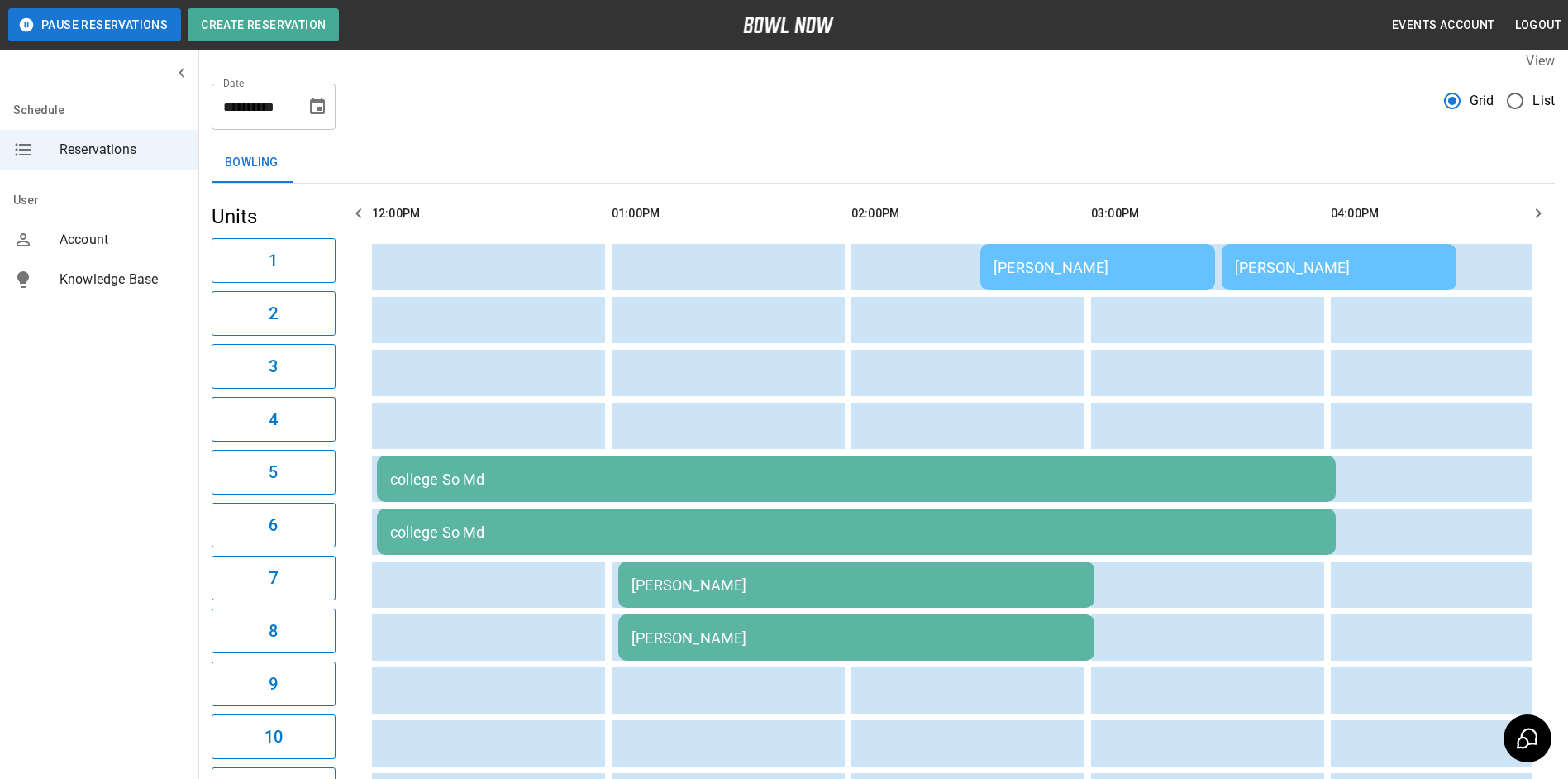
click at [1096, 258] on td "[PERSON_NAME]" at bounding box center [1098, 267] width 235 height 46
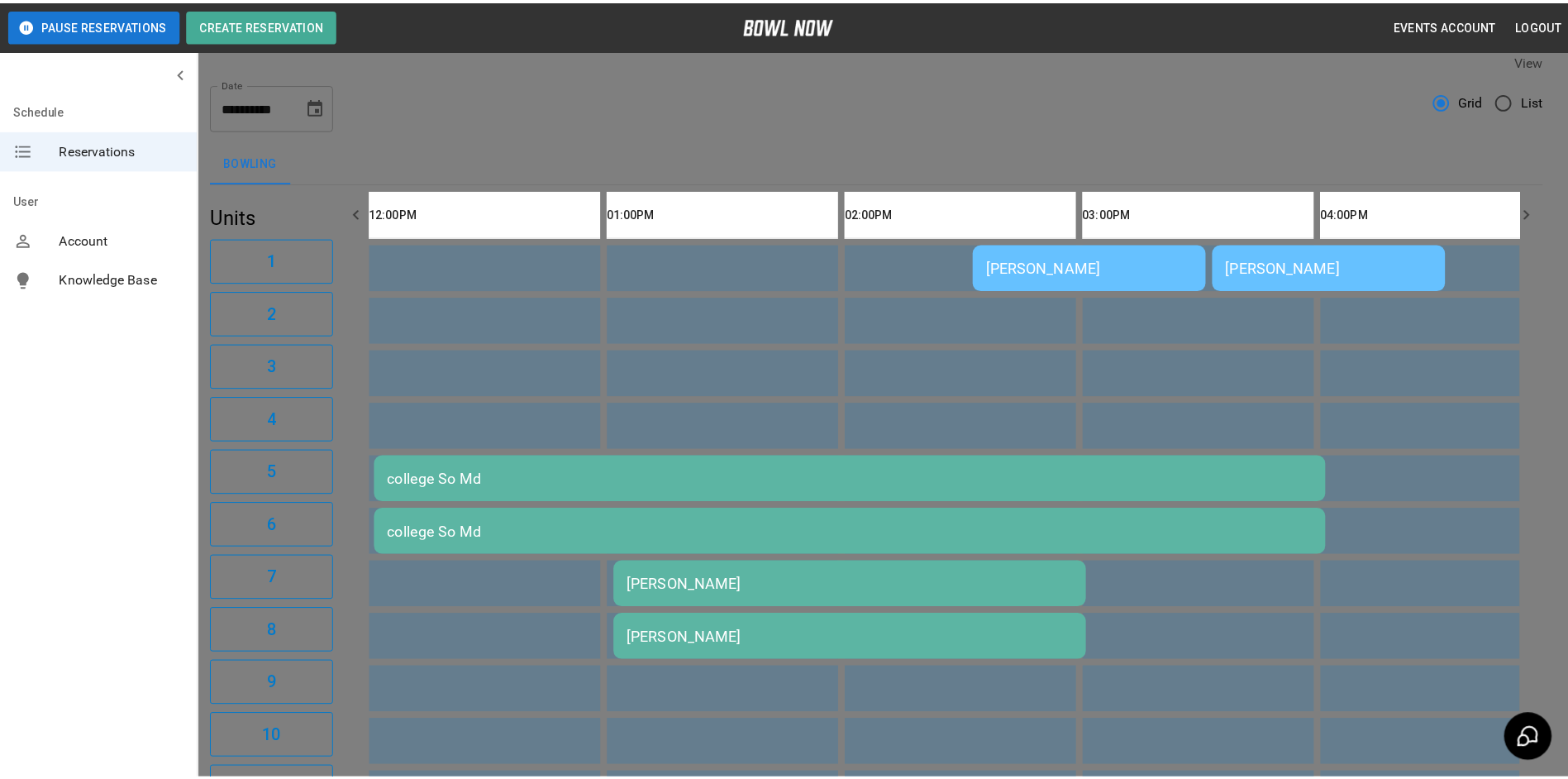
scroll to position [26, 0]
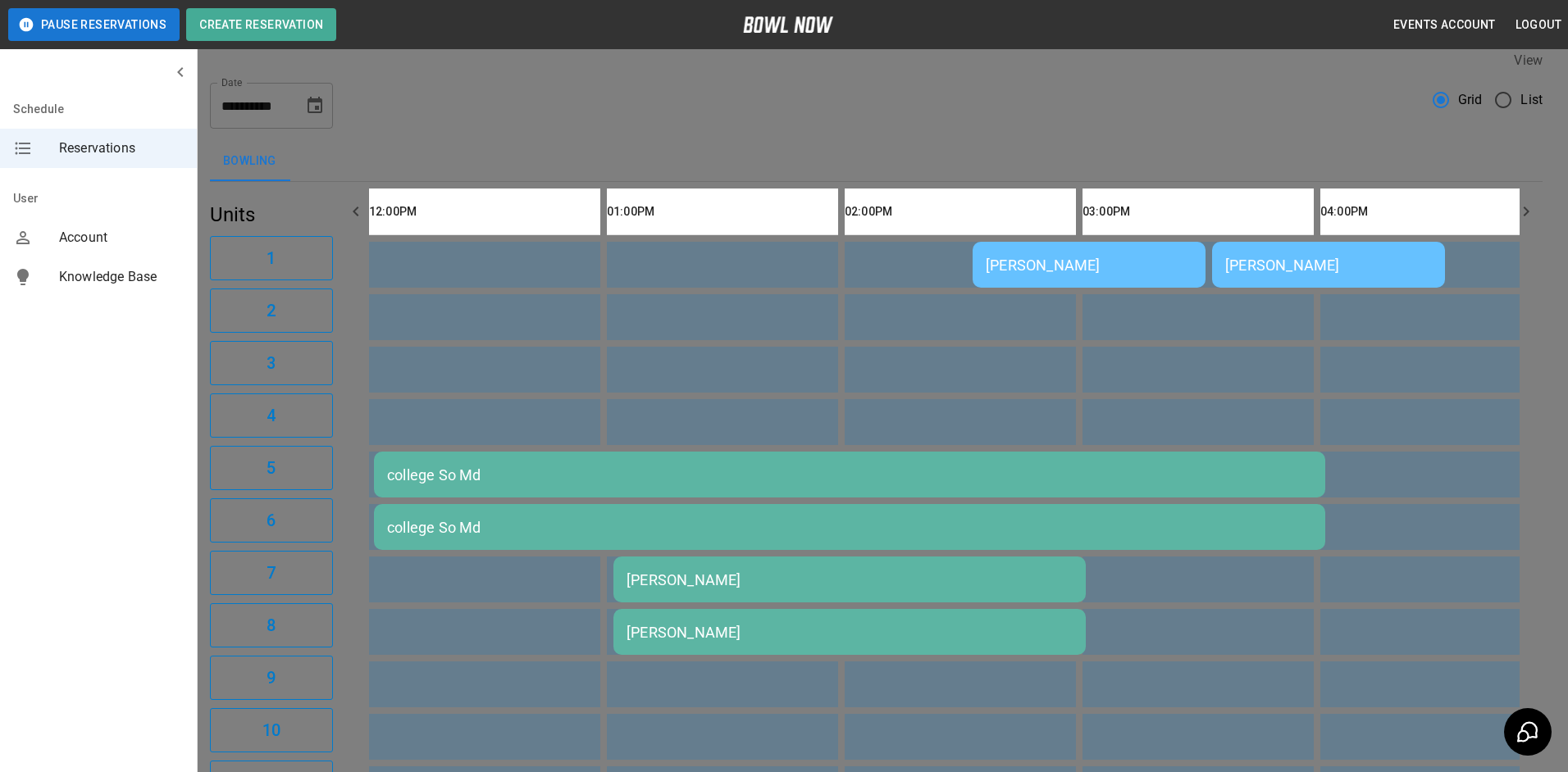
click at [1195, 275] on div at bounding box center [784, 386] width 1568 height 772
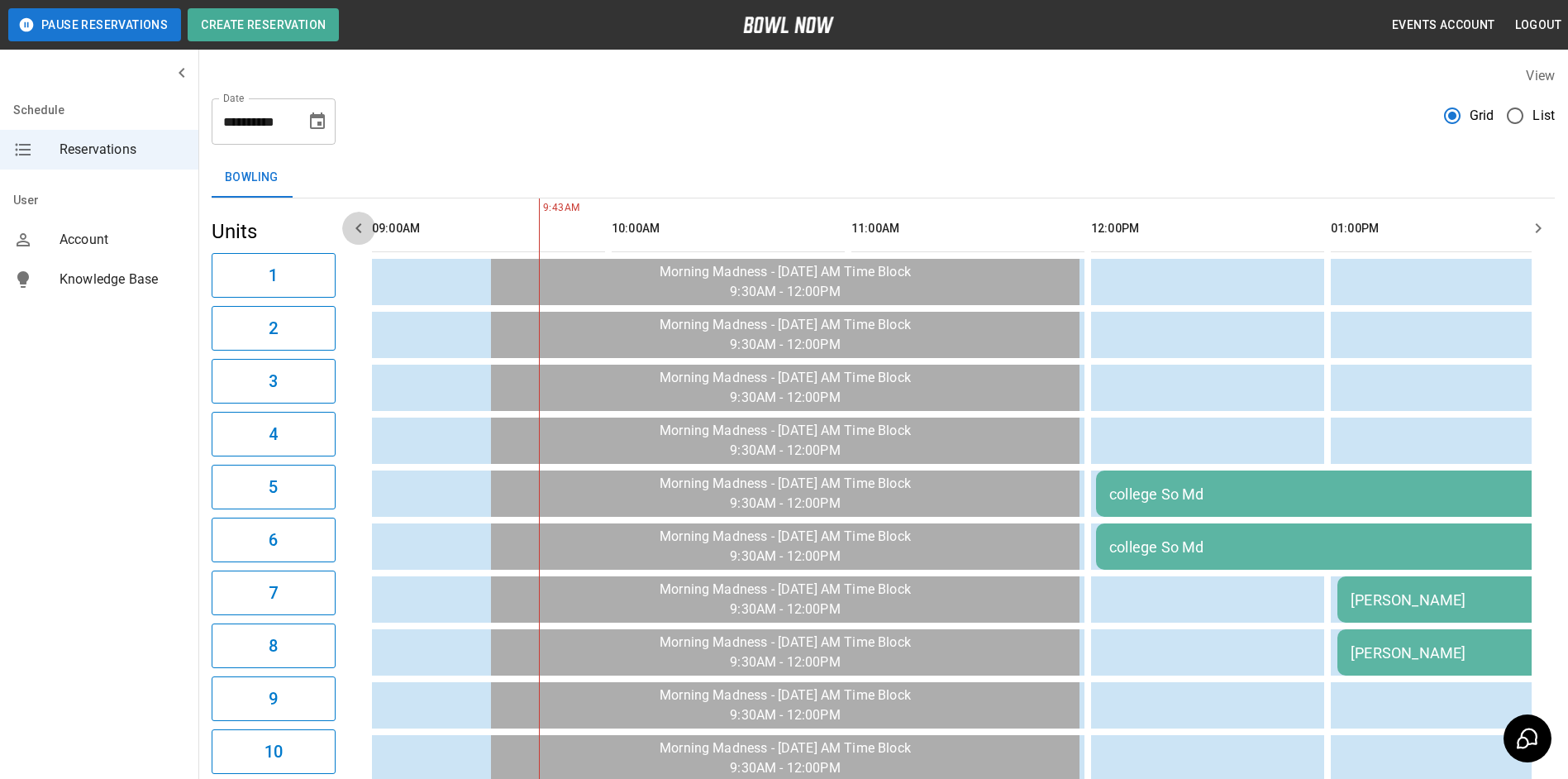
click at [361, 223] on icon "button" at bounding box center [358, 228] width 5 height 10
click at [362, 222] on icon "button" at bounding box center [359, 229] width 20 height 20
click at [362, 224] on icon "button" at bounding box center [359, 229] width 20 height 20
click at [1020, 600] on div "[PERSON_NAME]" at bounding box center [1575, 599] width 450 height 17
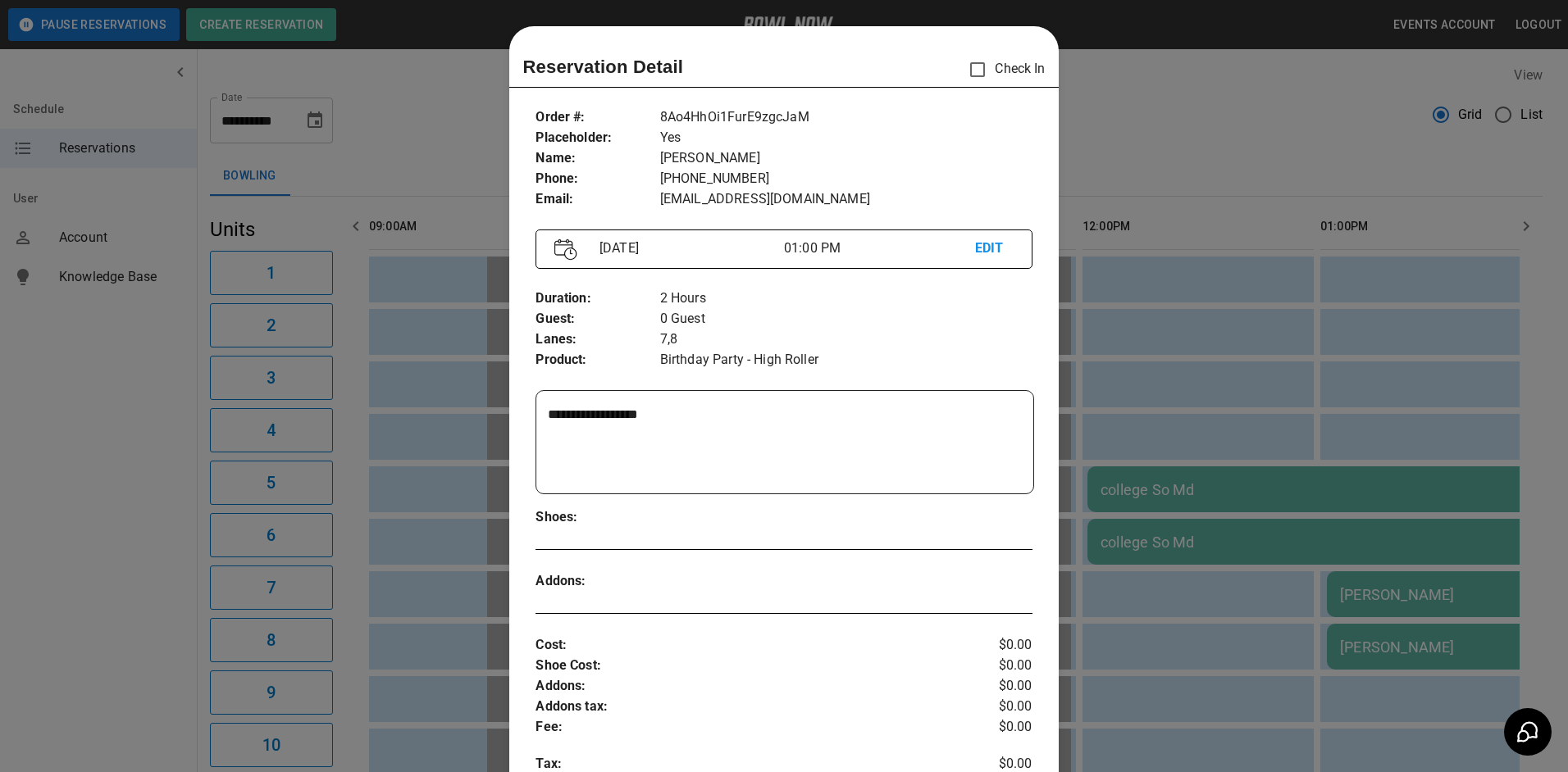
scroll to position [26, 0]
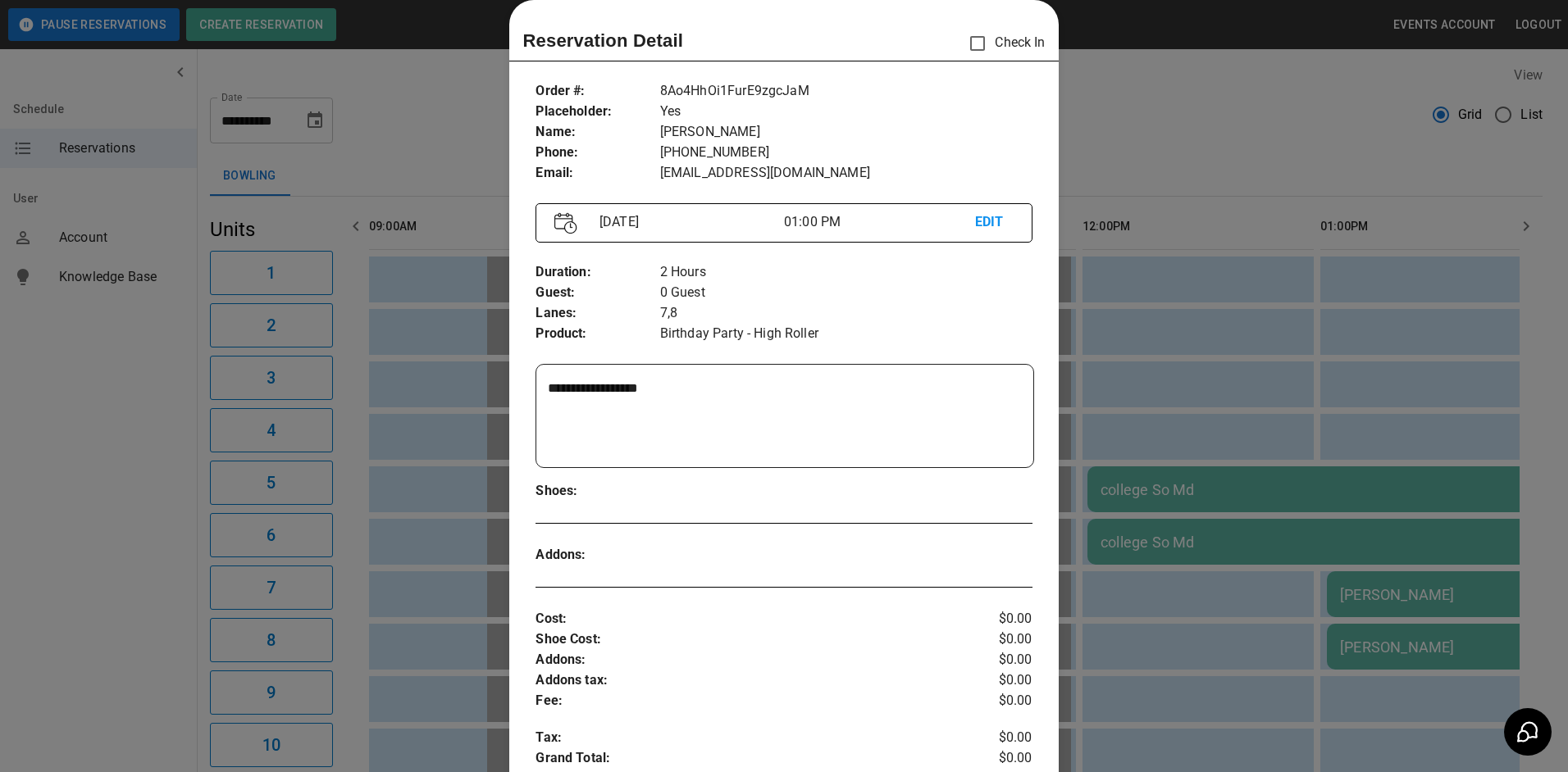
click at [1011, 370] on div at bounding box center [784, 386] width 1568 height 772
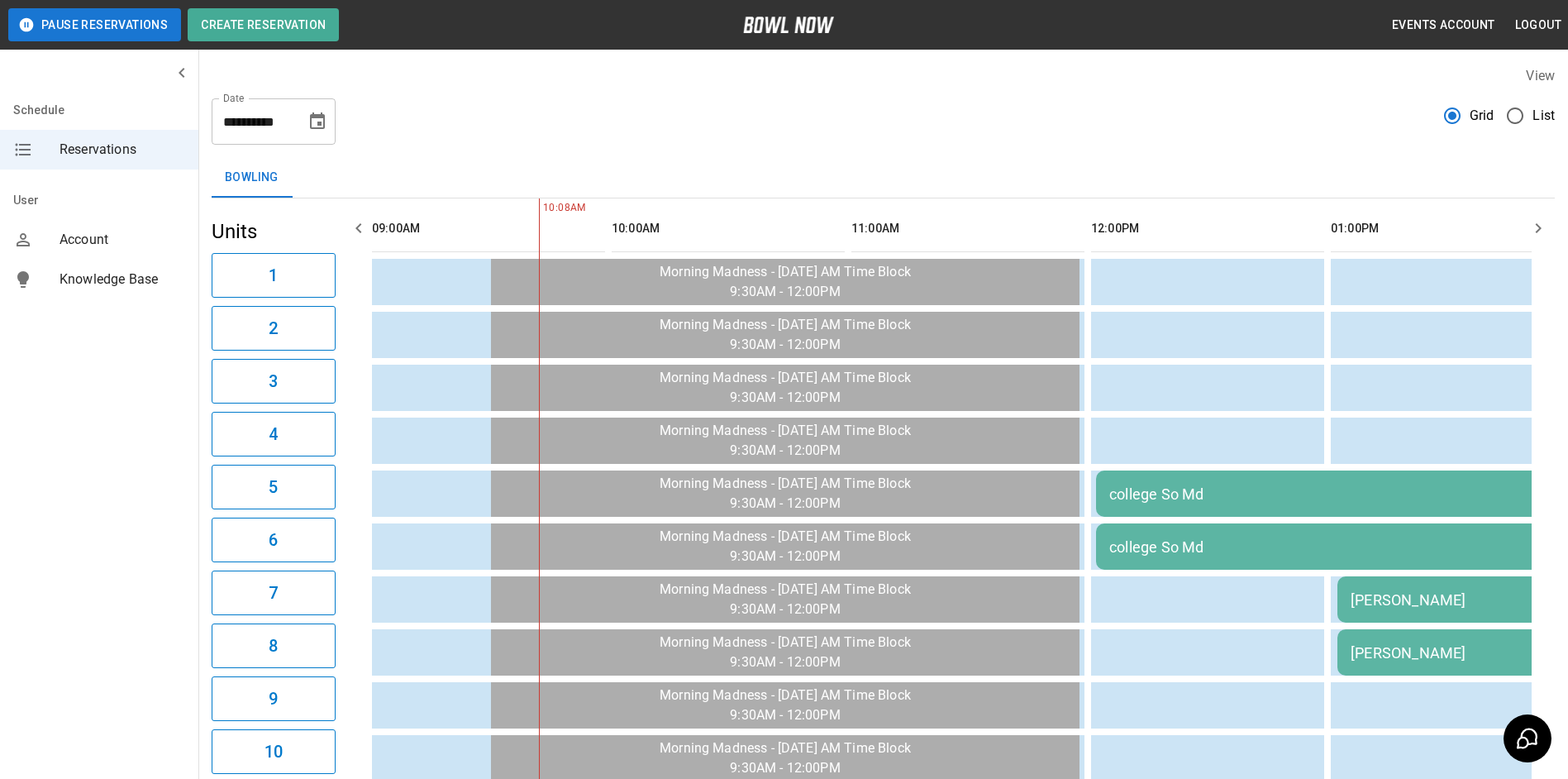
click at [1020, 488] on div "college So Md" at bounding box center [1575, 493] width 933 height 17
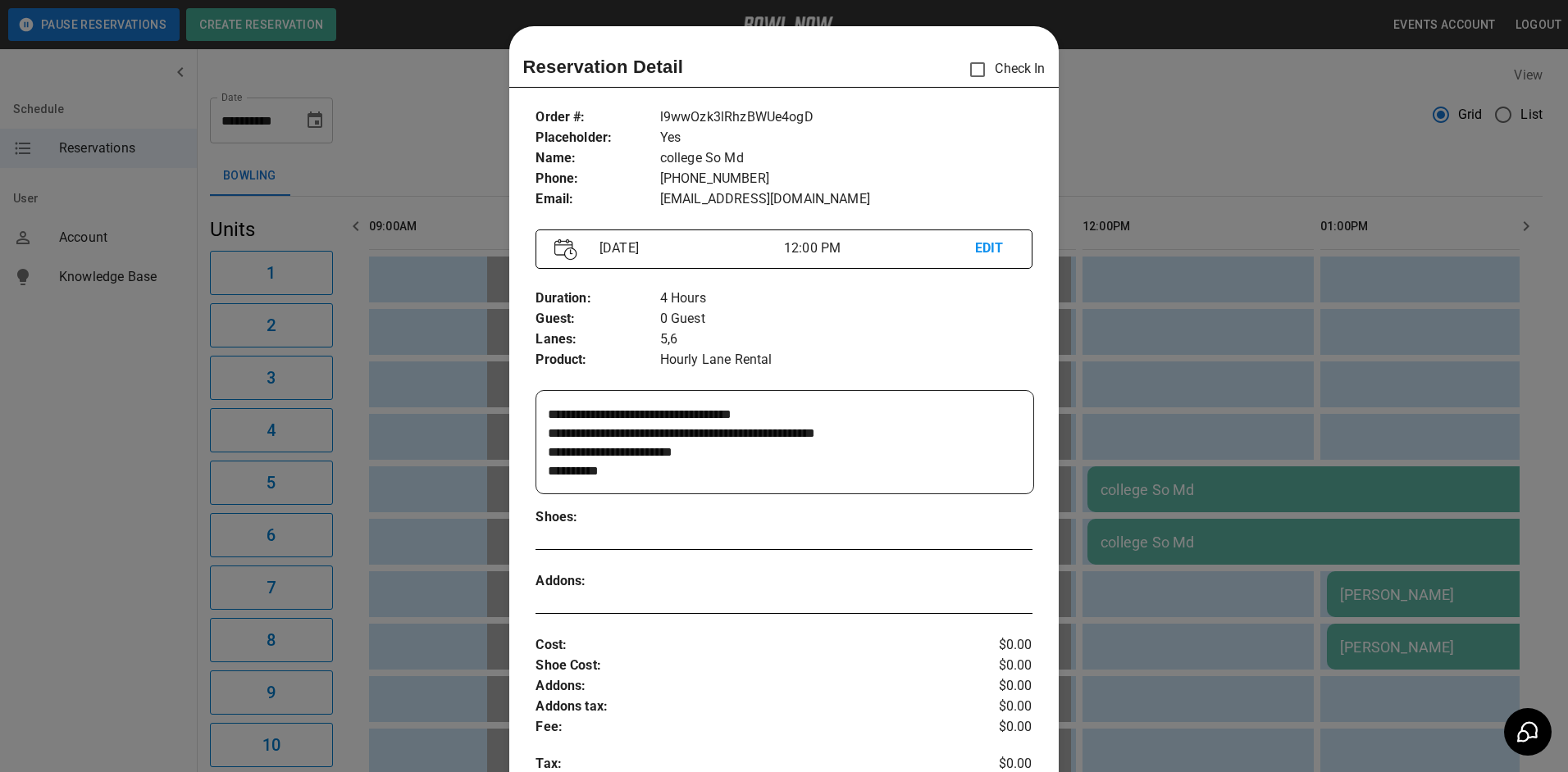
drag, startPoint x: 1257, startPoint y: 322, endPoint x: 1322, endPoint y: 309, distance: 66.3
click at [1011, 322] on div at bounding box center [784, 386] width 1568 height 772
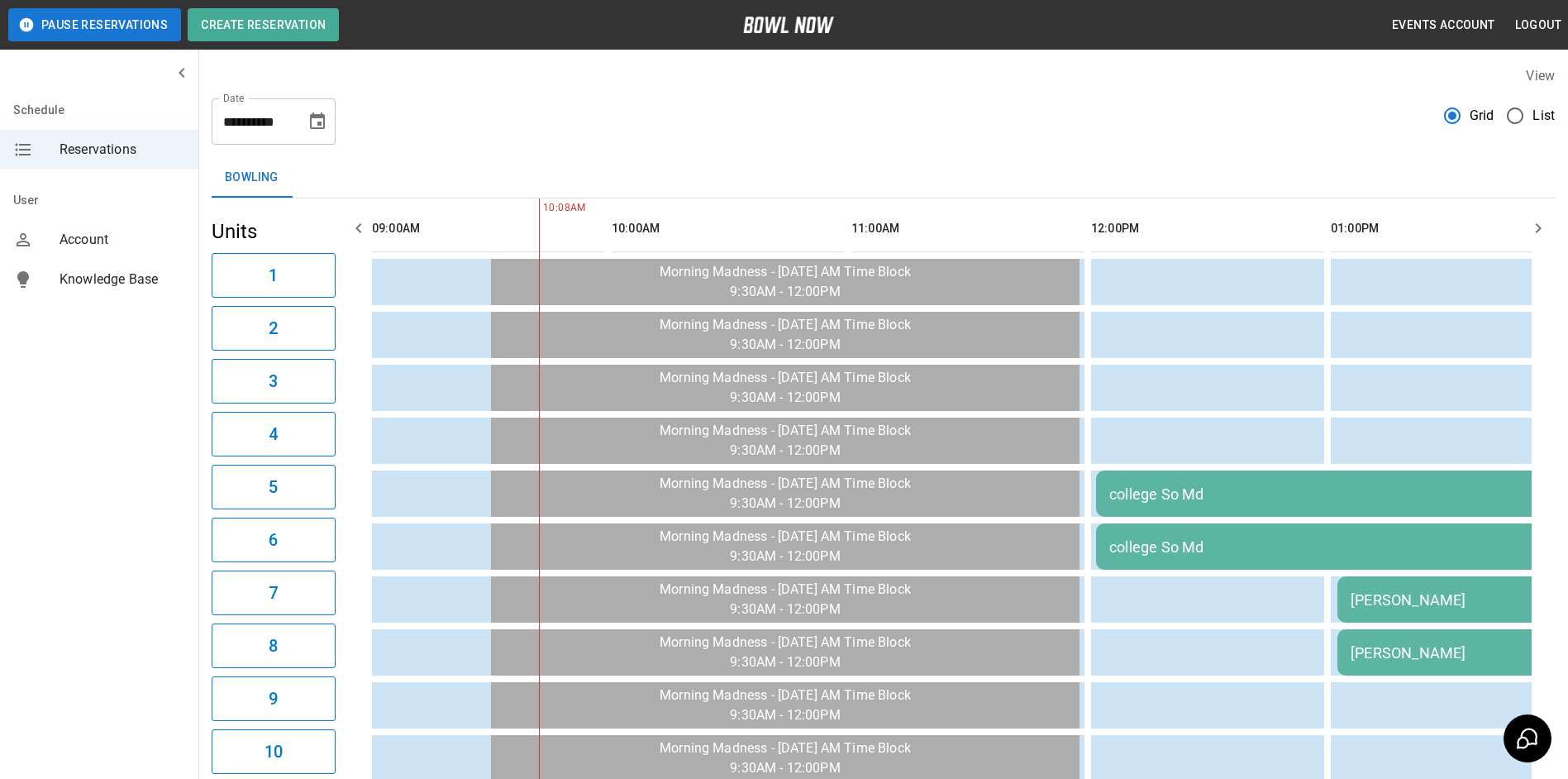
click at [1020, 234] on button "button" at bounding box center [1538, 228] width 33 height 33
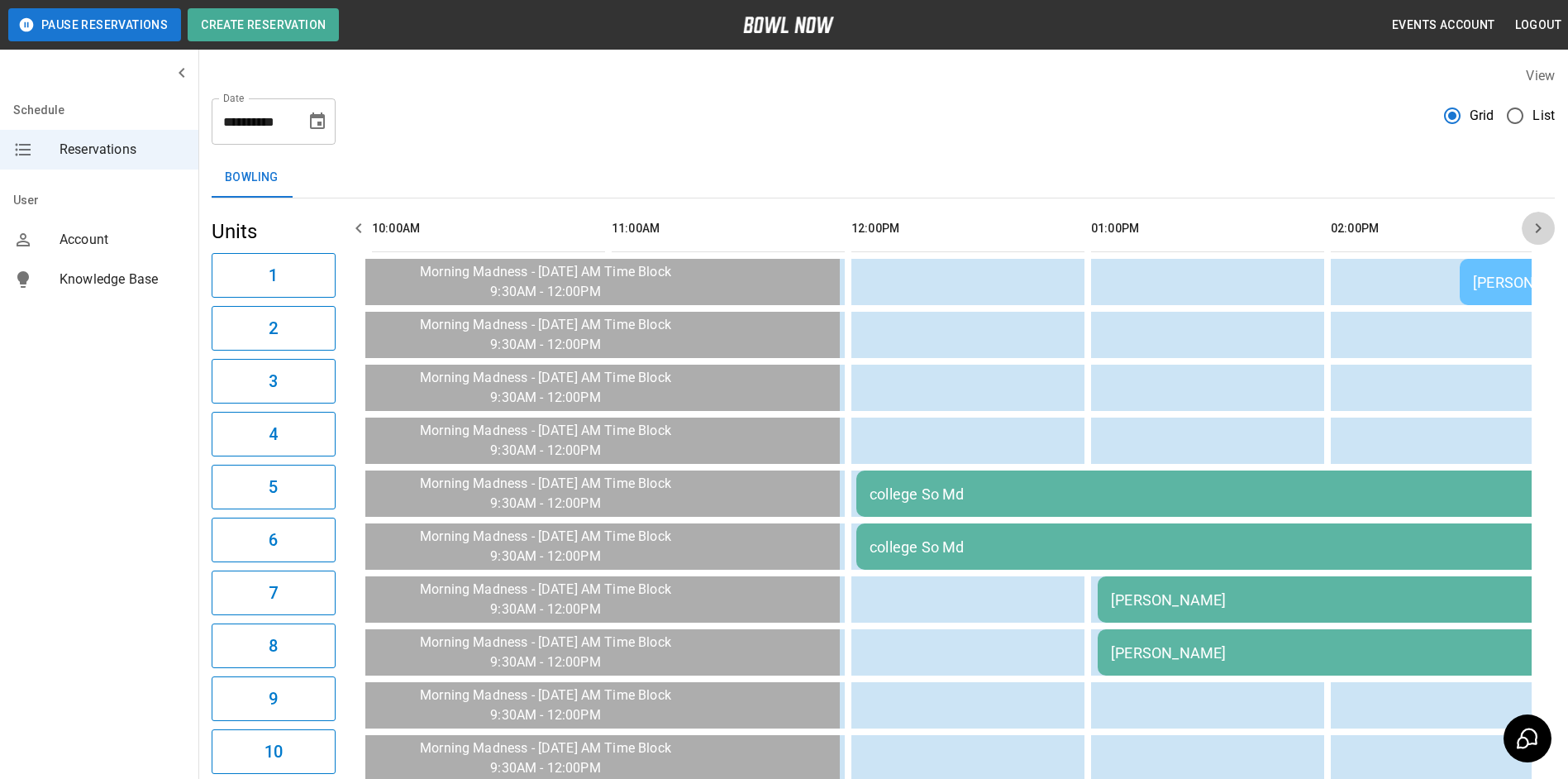
click at [1020, 234] on button "button" at bounding box center [1538, 228] width 33 height 33
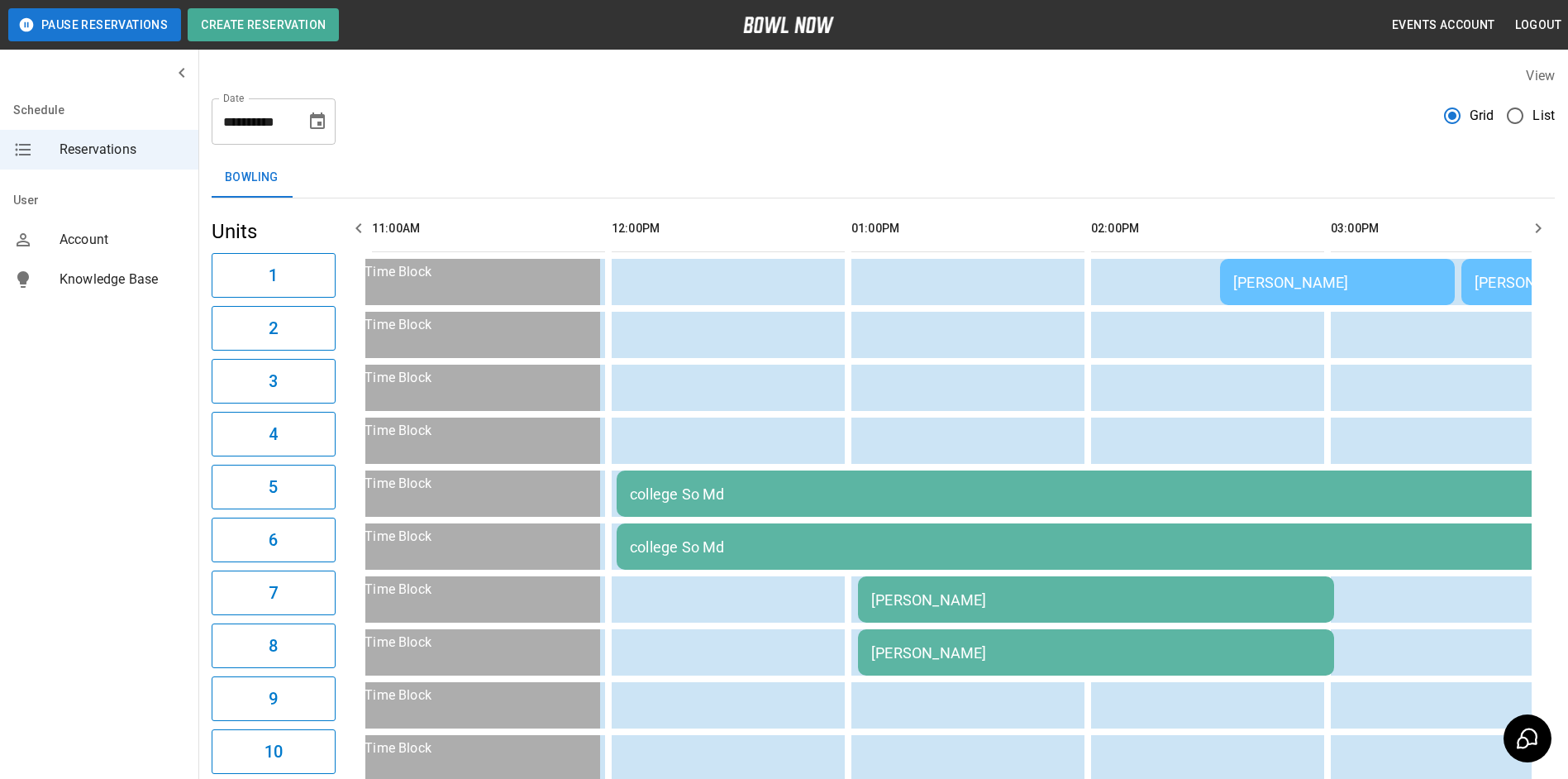
click at [1020, 234] on button "button" at bounding box center [1538, 228] width 33 height 33
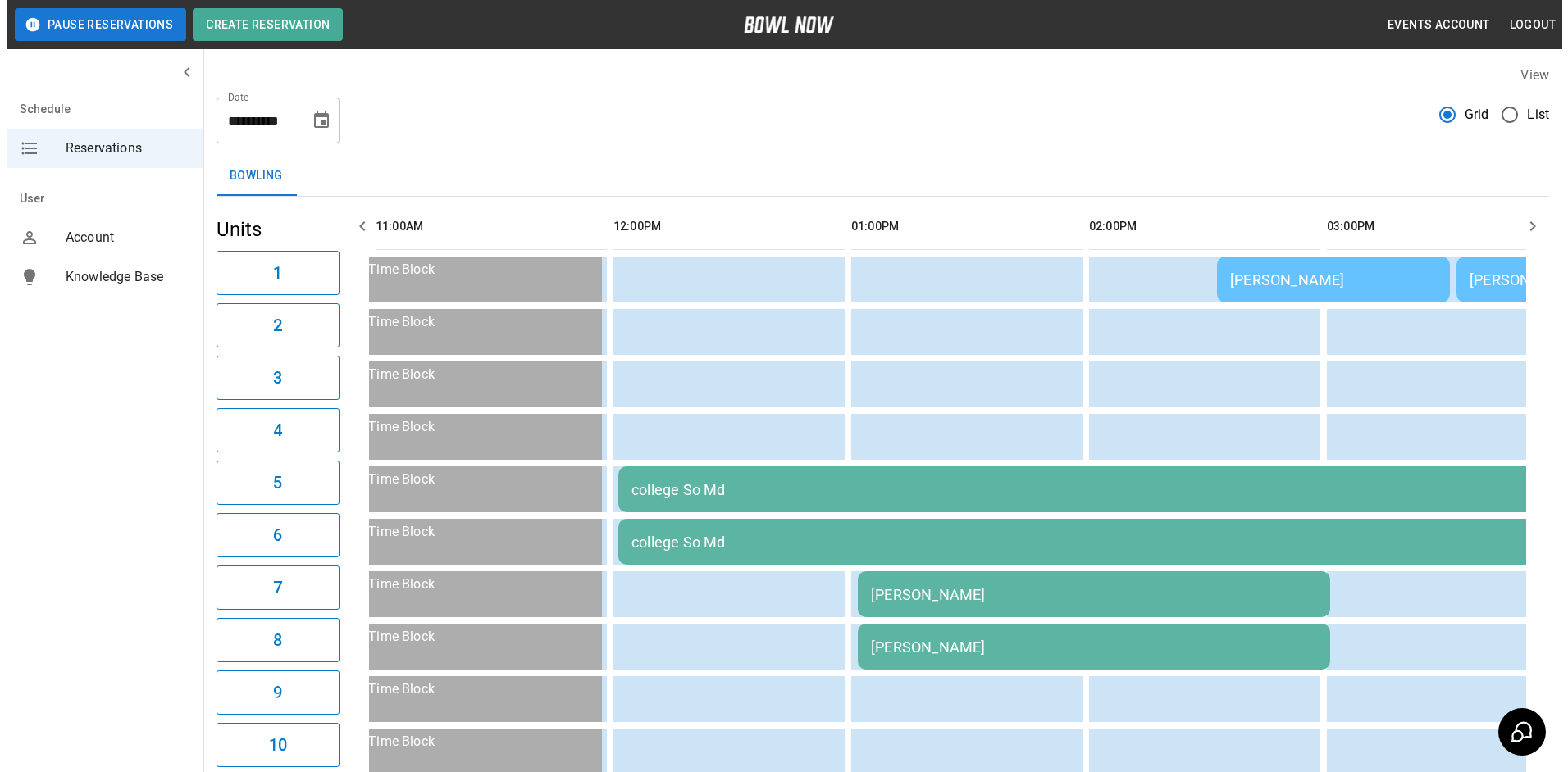
scroll to position [0, 714]
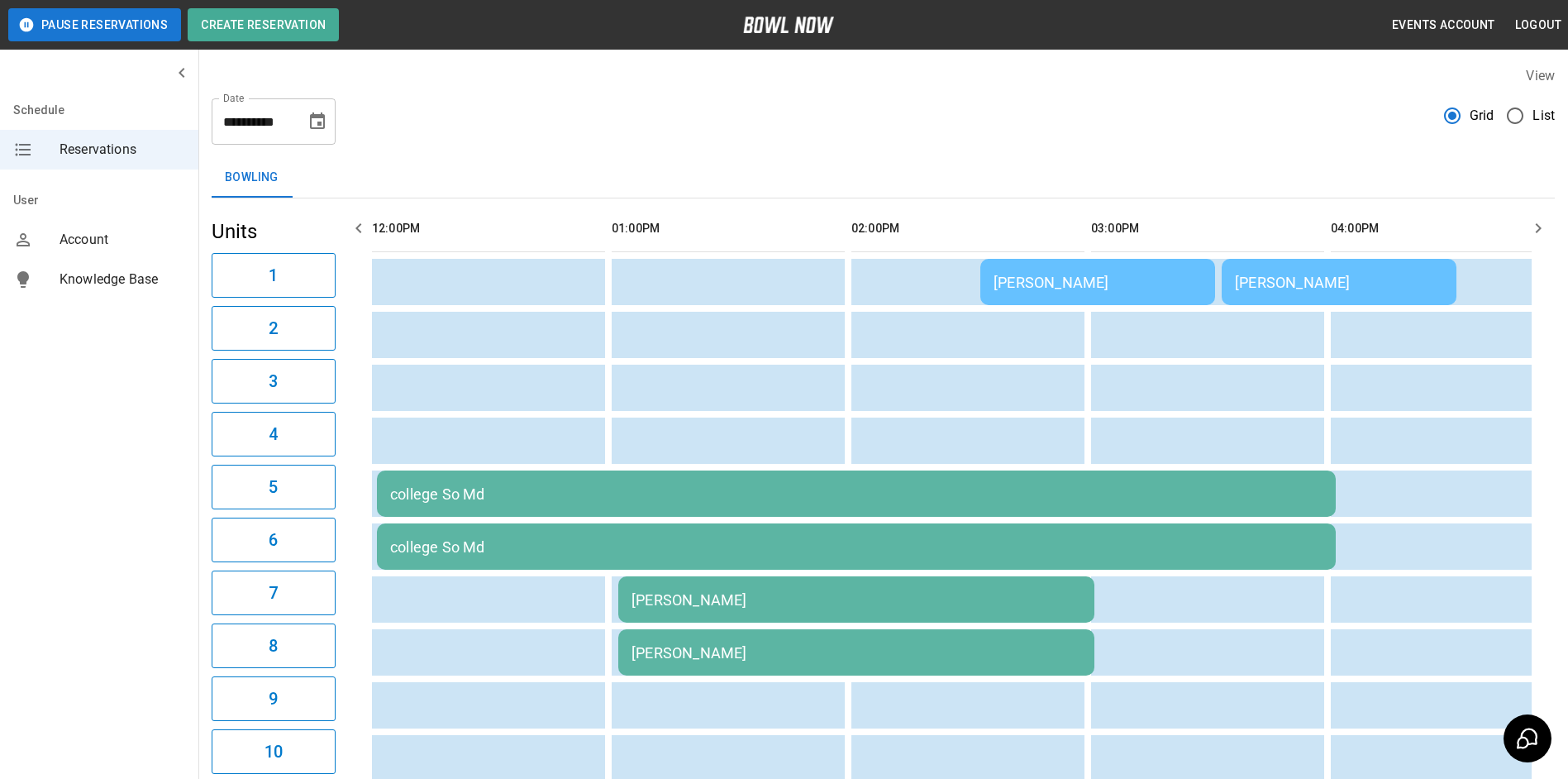
click at [977, 617] on td "[PERSON_NAME]" at bounding box center [856, 599] width 476 height 46
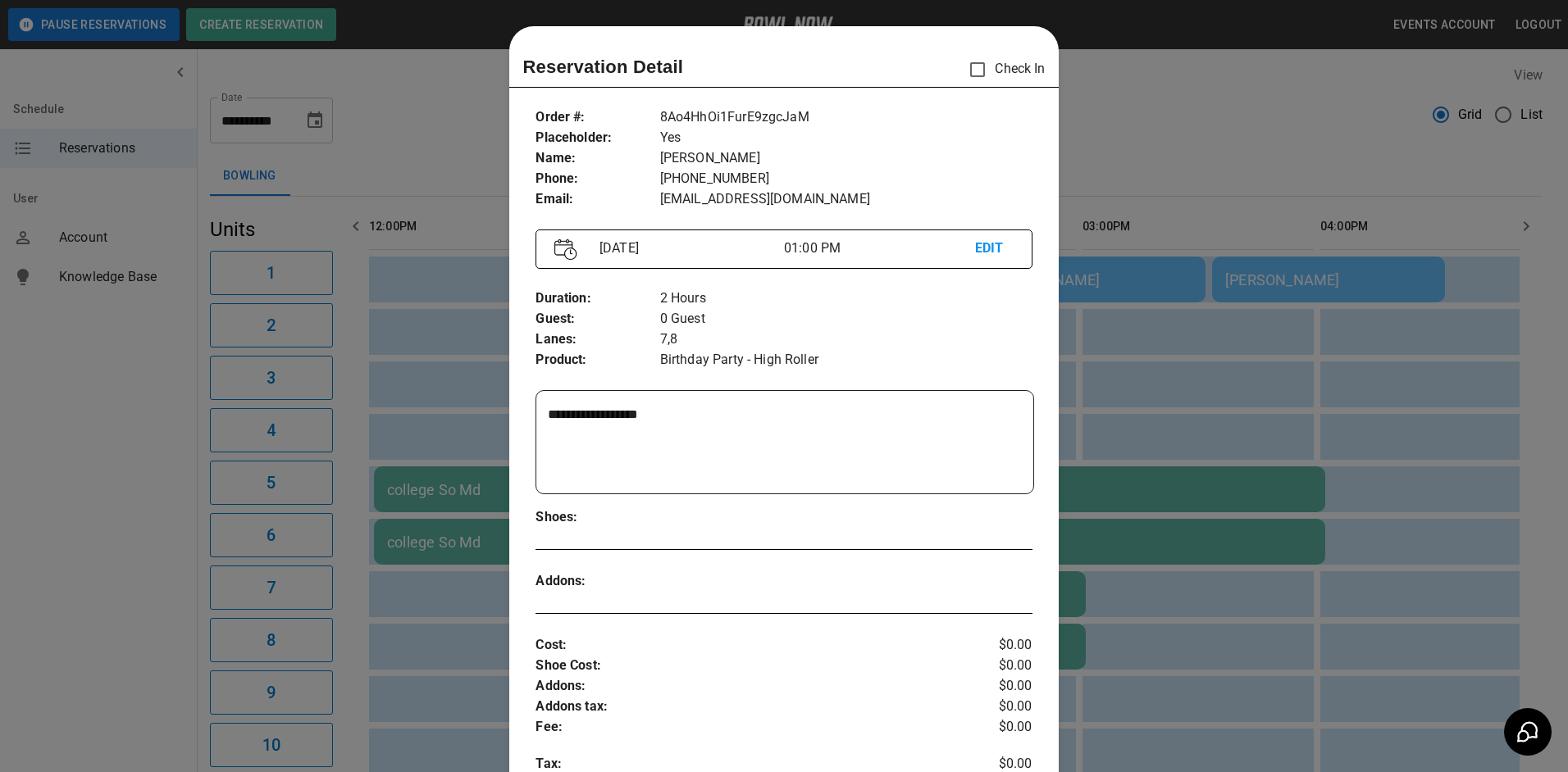
scroll to position [26, 0]
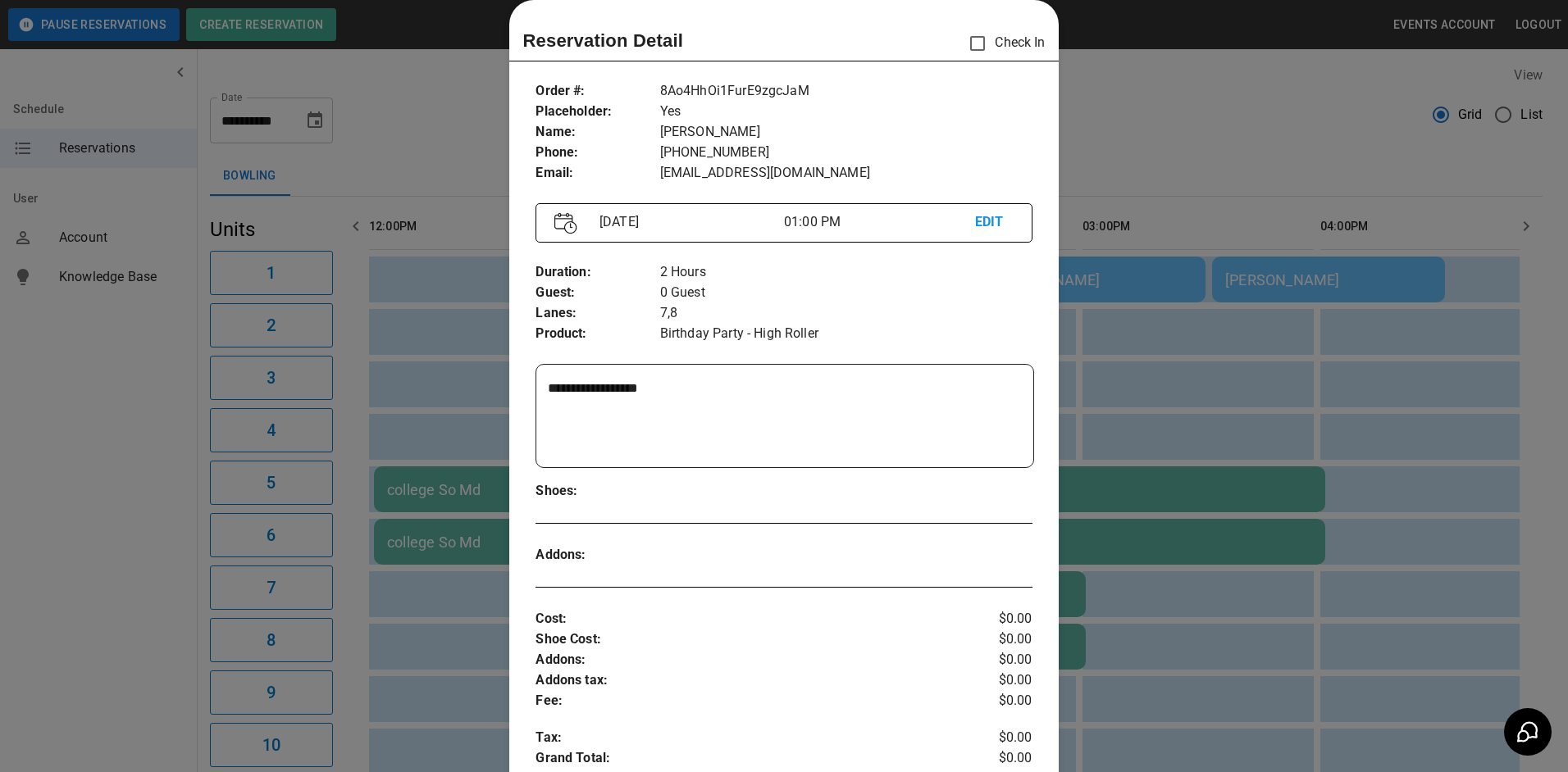
click at [1011, 501] on div at bounding box center [784, 386] width 1568 height 772
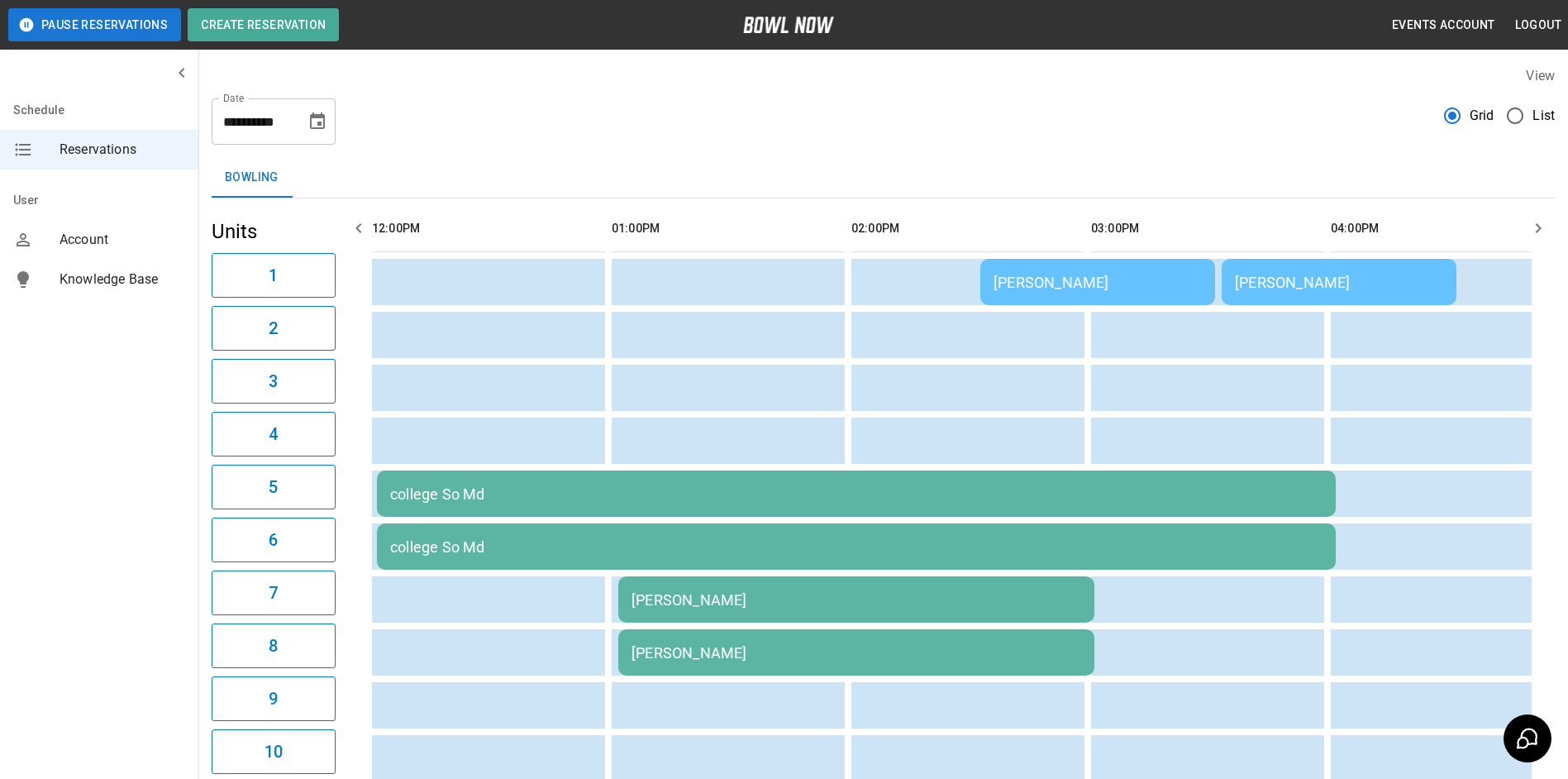
click at [1020, 503] on td "college So Md" at bounding box center [857, 493] width 959 height 46
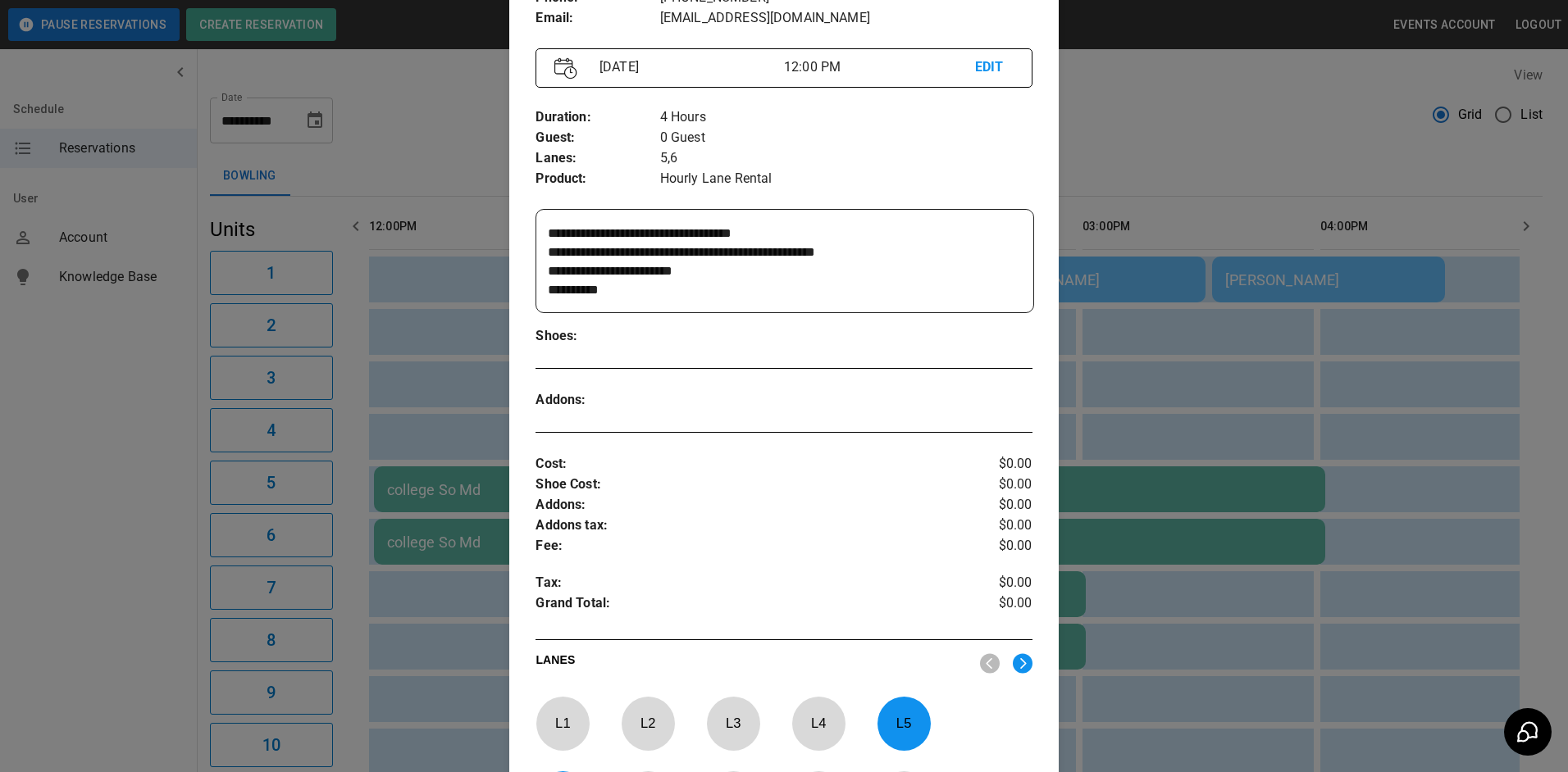
scroll to position [108, 0]
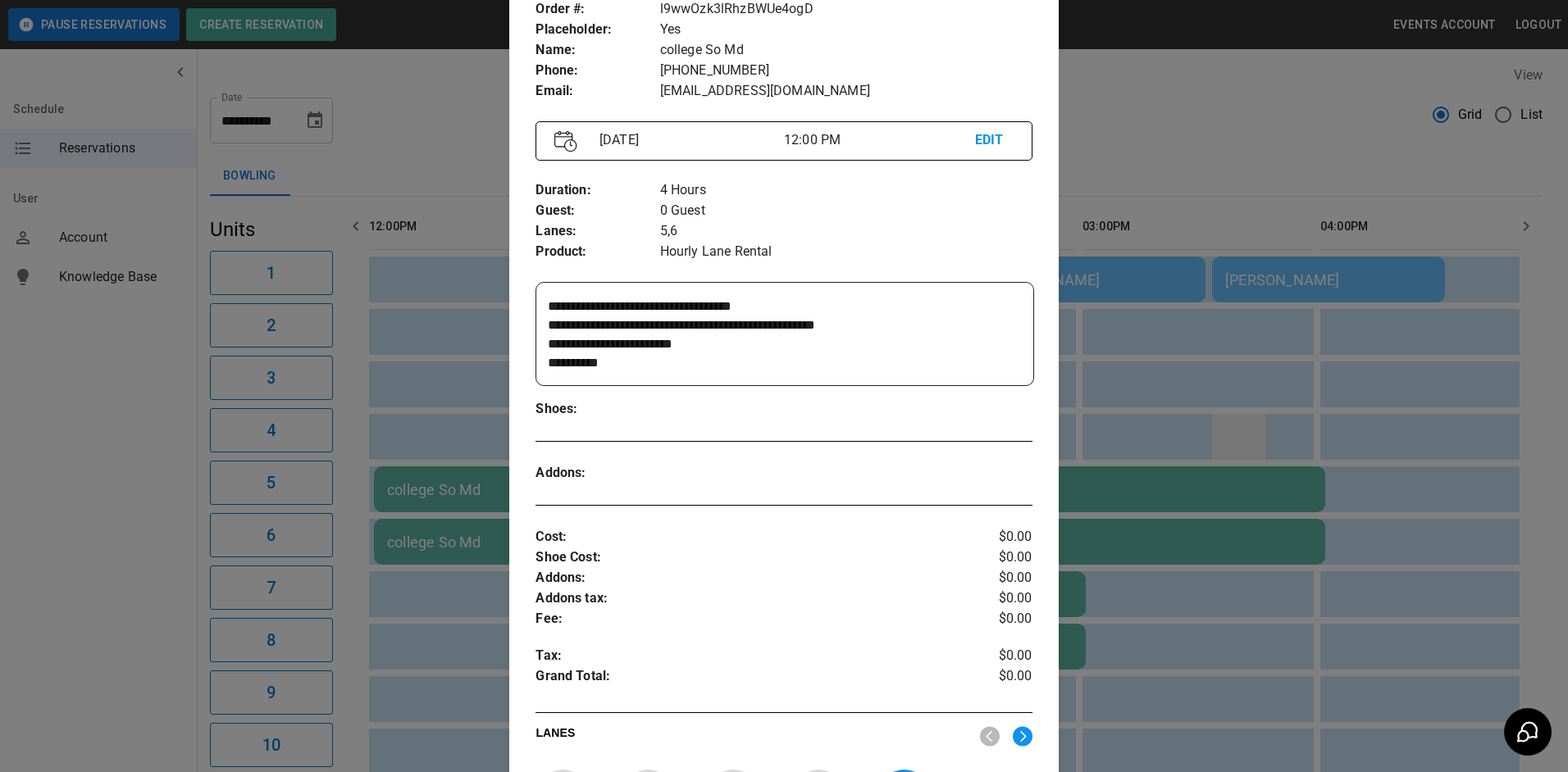
click at [1011, 422] on div at bounding box center [784, 386] width 1568 height 772
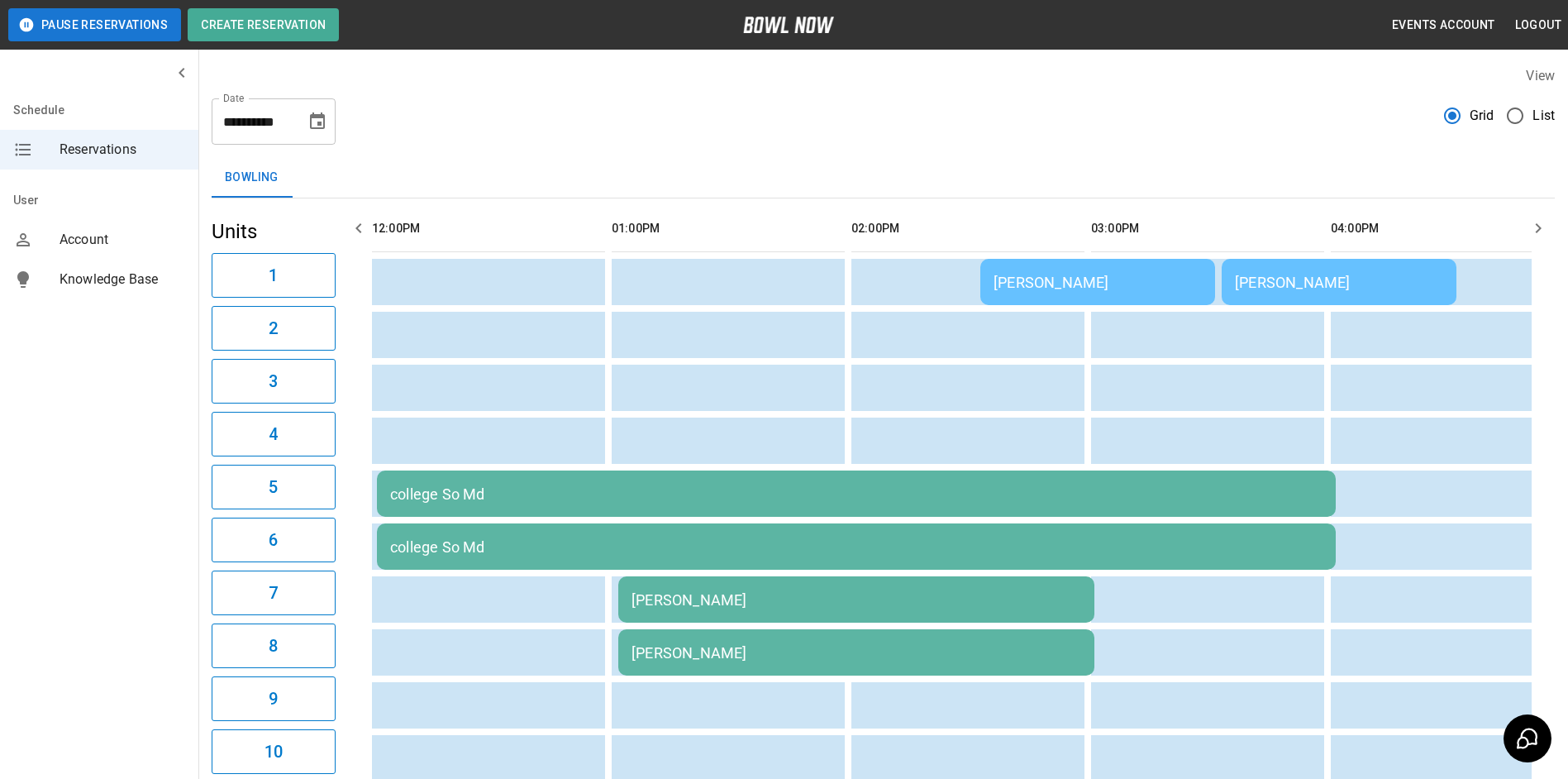
drag, startPoint x: 1102, startPoint y: 455, endPoint x: 996, endPoint y: 501, distance: 115.6
drag, startPoint x: 996, startPoint y: 501, endPoint x: 841, endPoint y: 502, distance: 155.0
click at [841, 502] on td "college So Md" at bounding box center [857, 493] width 959 height 46
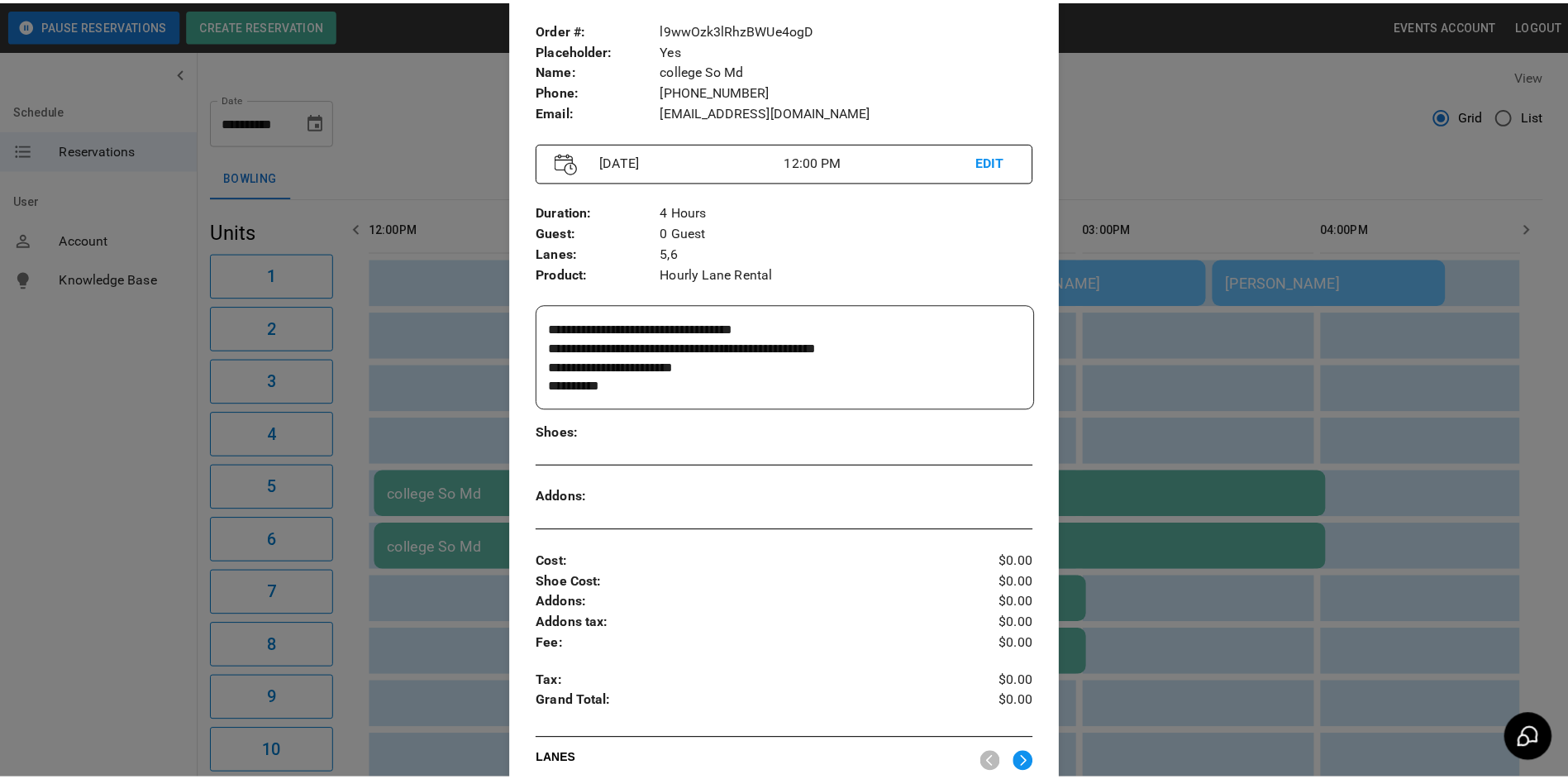
scroll to position [192, 0]
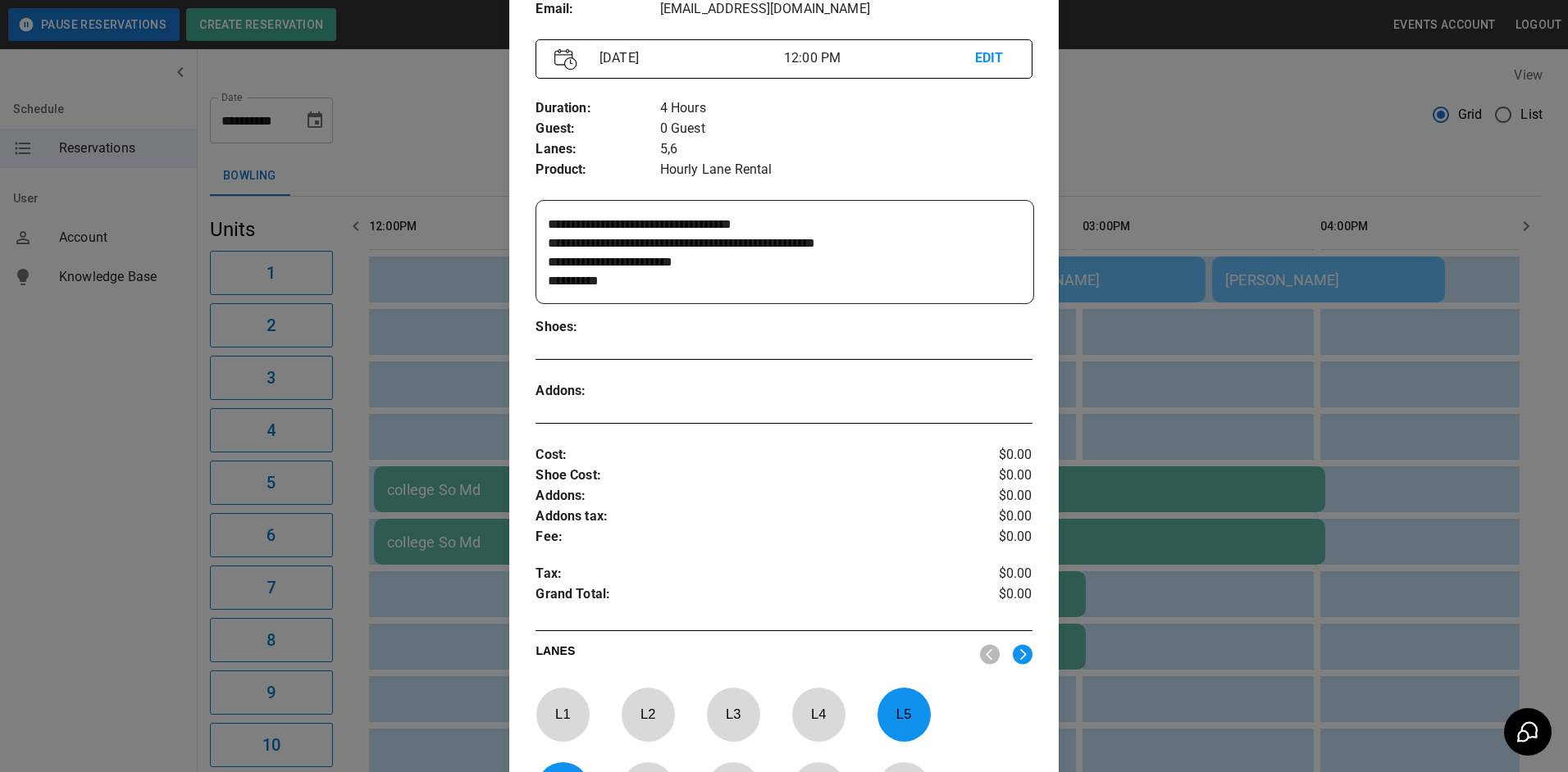
click at [1011, 173] on div at bounding box center [784, 386] width 1568 height 772
